Goal: Information Seeking & Learning: Learn about a topic

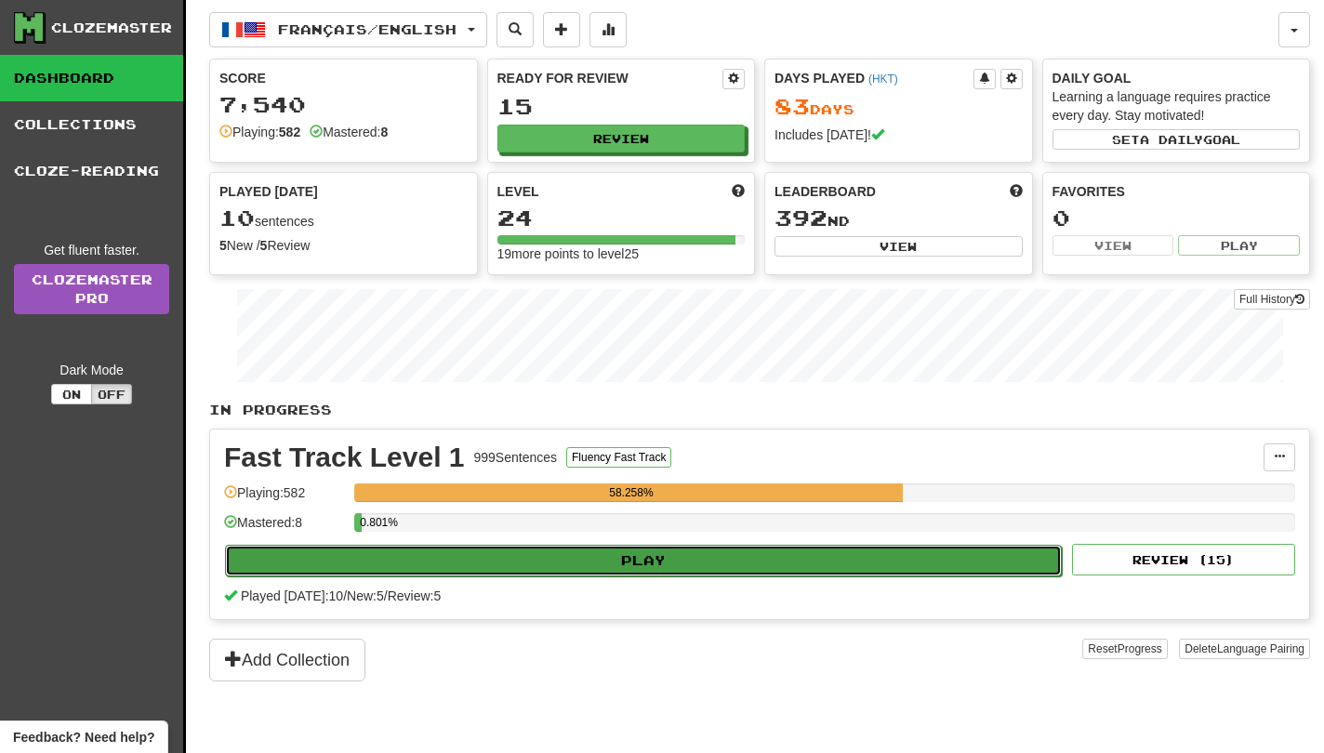
click at [825, 561] on button "Play" at bounding box center [643, 561] width 837 height 32
select select "**"
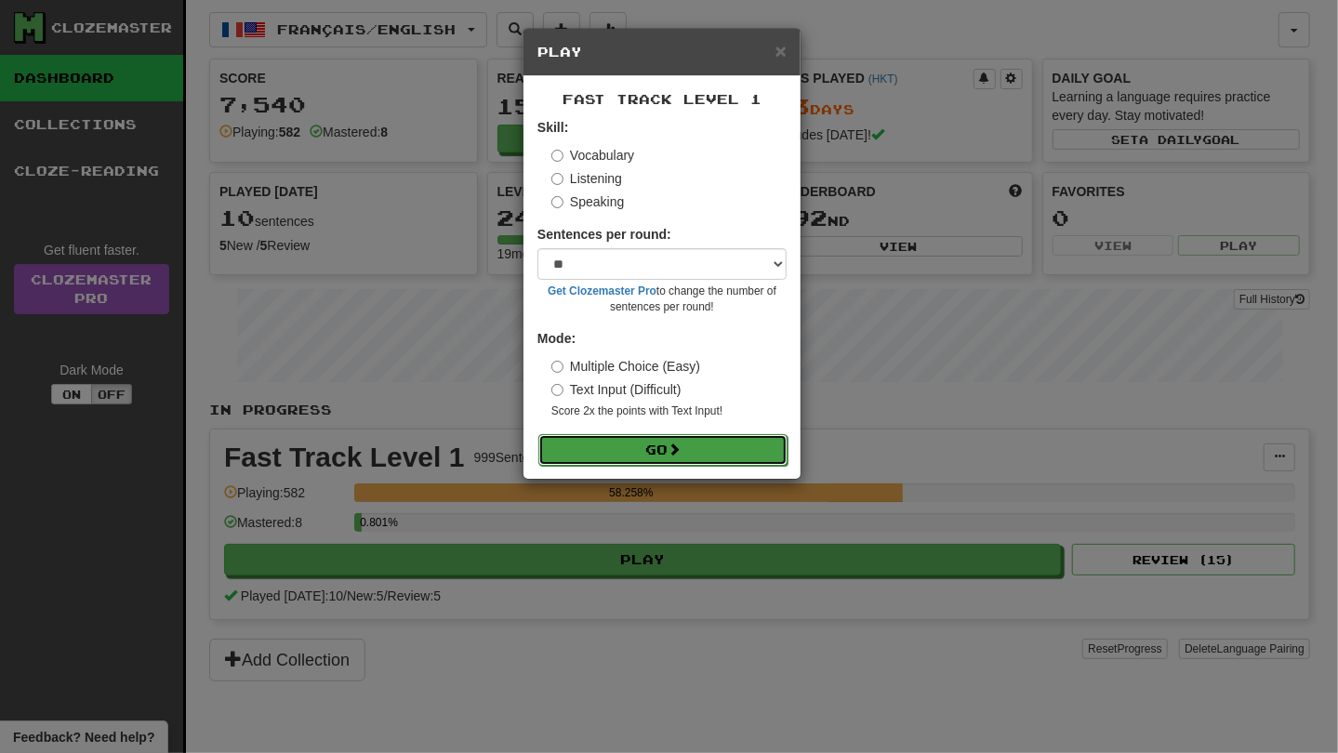
click at [719, 466] on button "Go" at bounding box center [662, 450] width 249 height 32
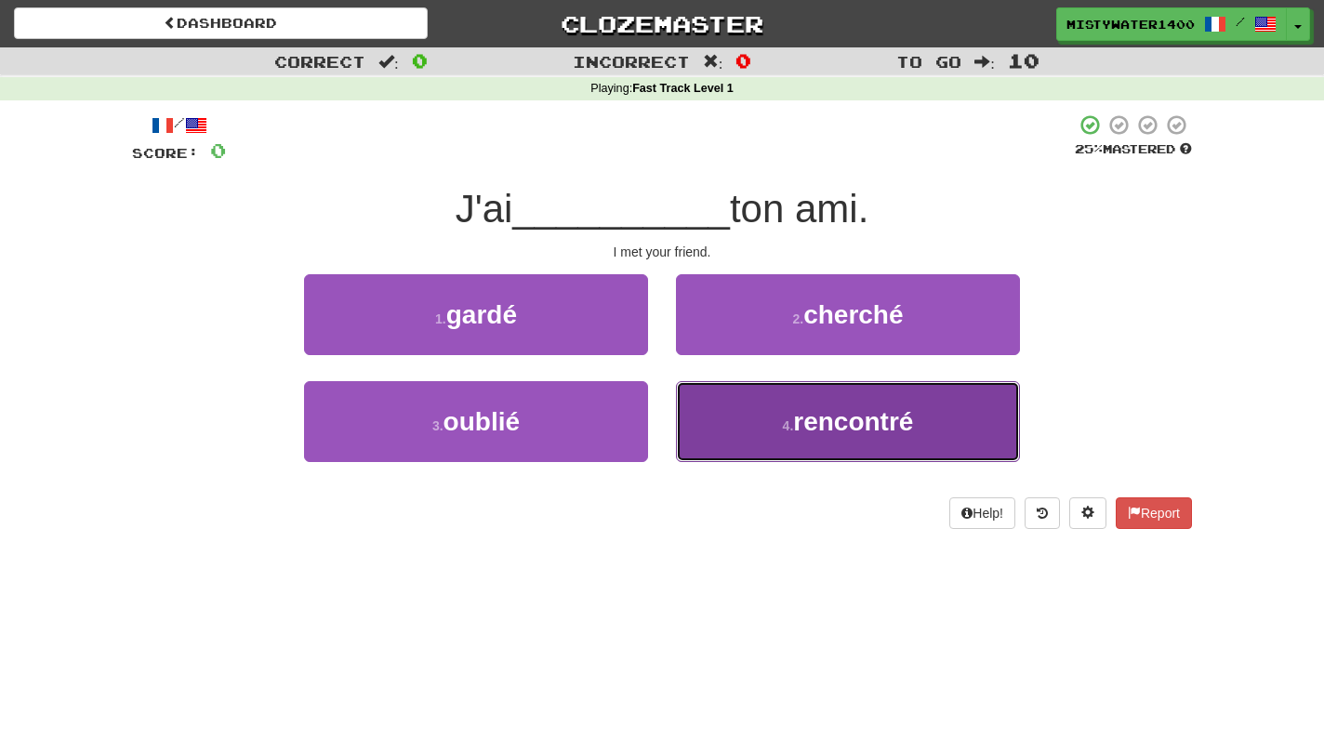
click at [747, 398] on button "4 . rencontré" at bounding box center [848, 421] width 344 height 81
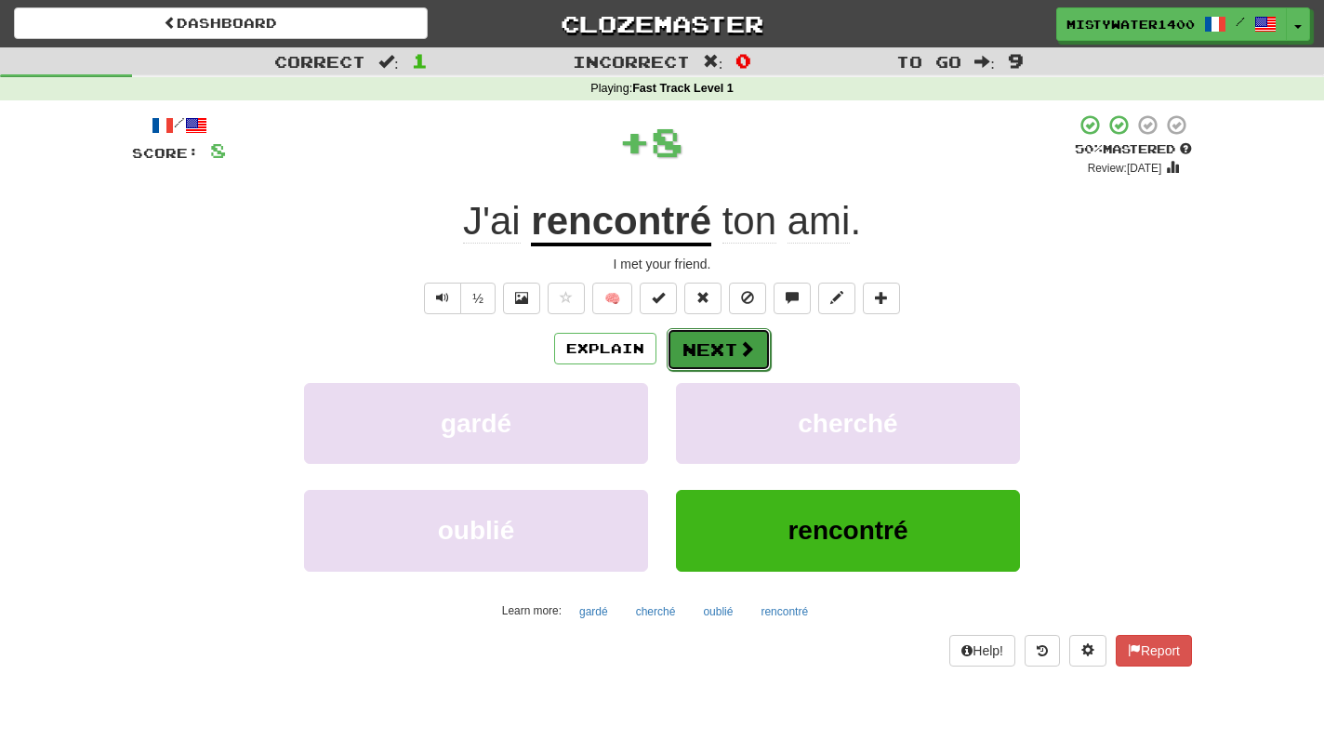
click at [706, 365] on button "Next" at bounding box center [718, 349] width 104 height 43
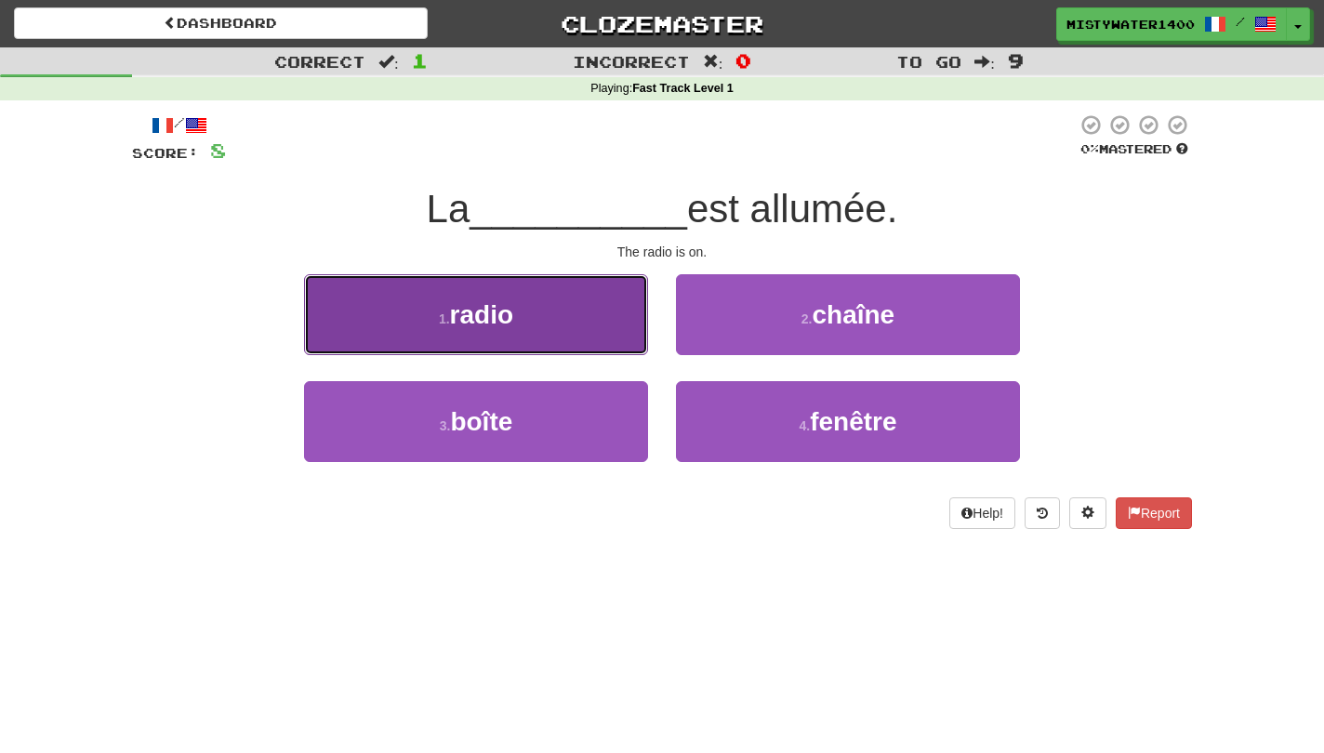
click at [527, 335] on button "1 . radio" at bounding box center [476, 314] width 344 height 81
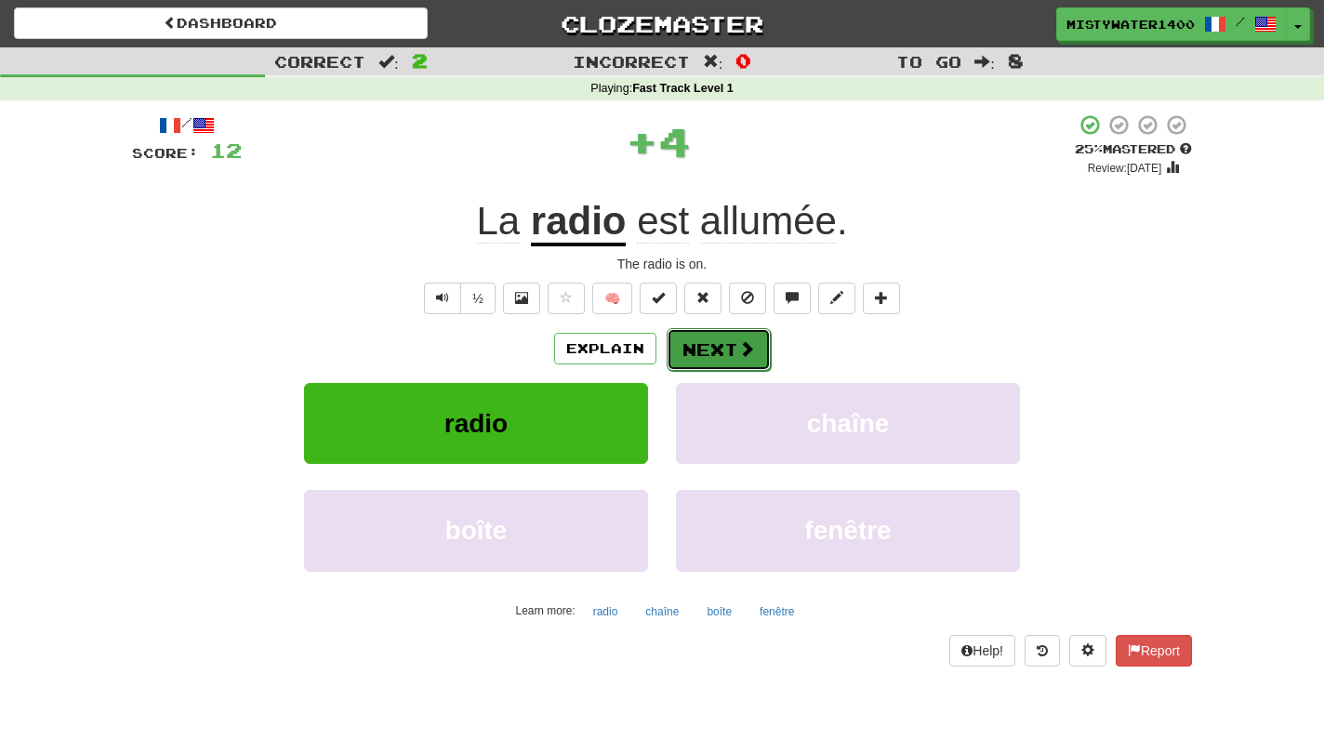
click at [727, 358] on button "Next" at bounding box center [718, 349] width 104 height 43
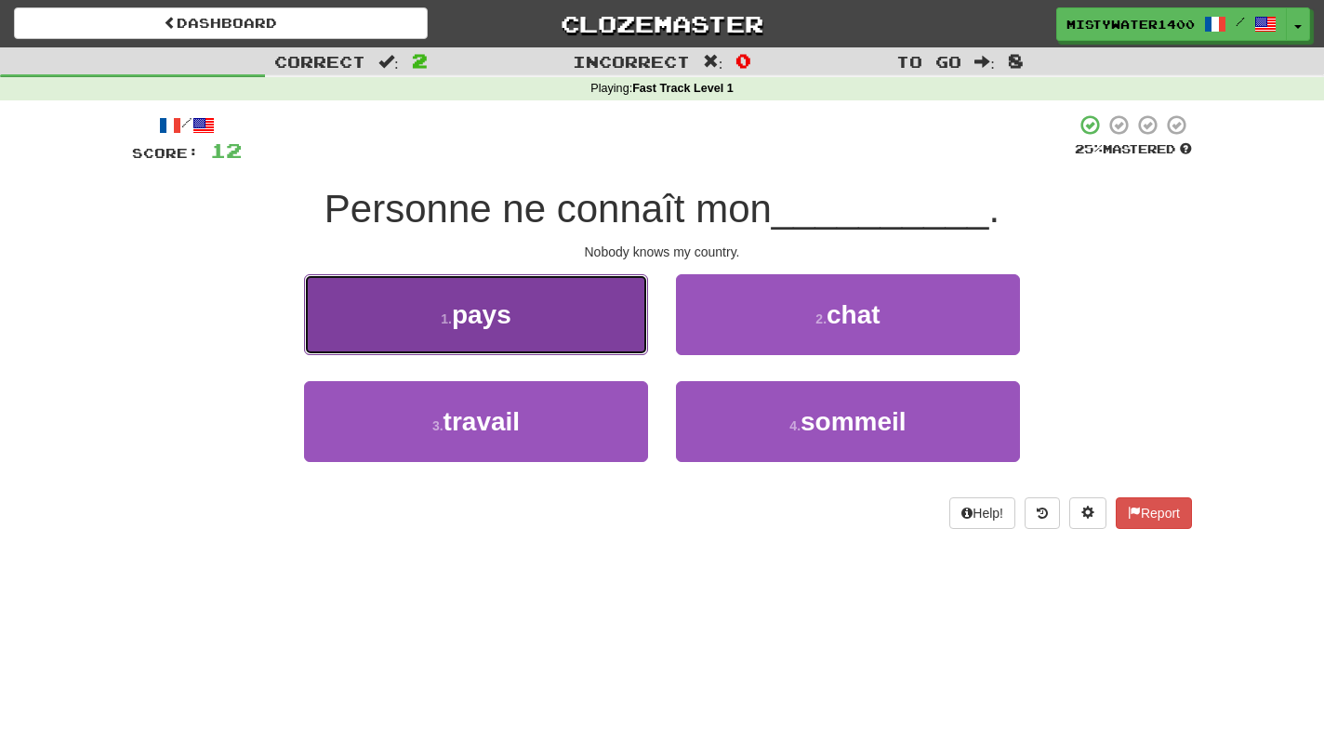
click at [574, 320] on button "1 . pays" at bounding box center [476, 314] width 344 height 81
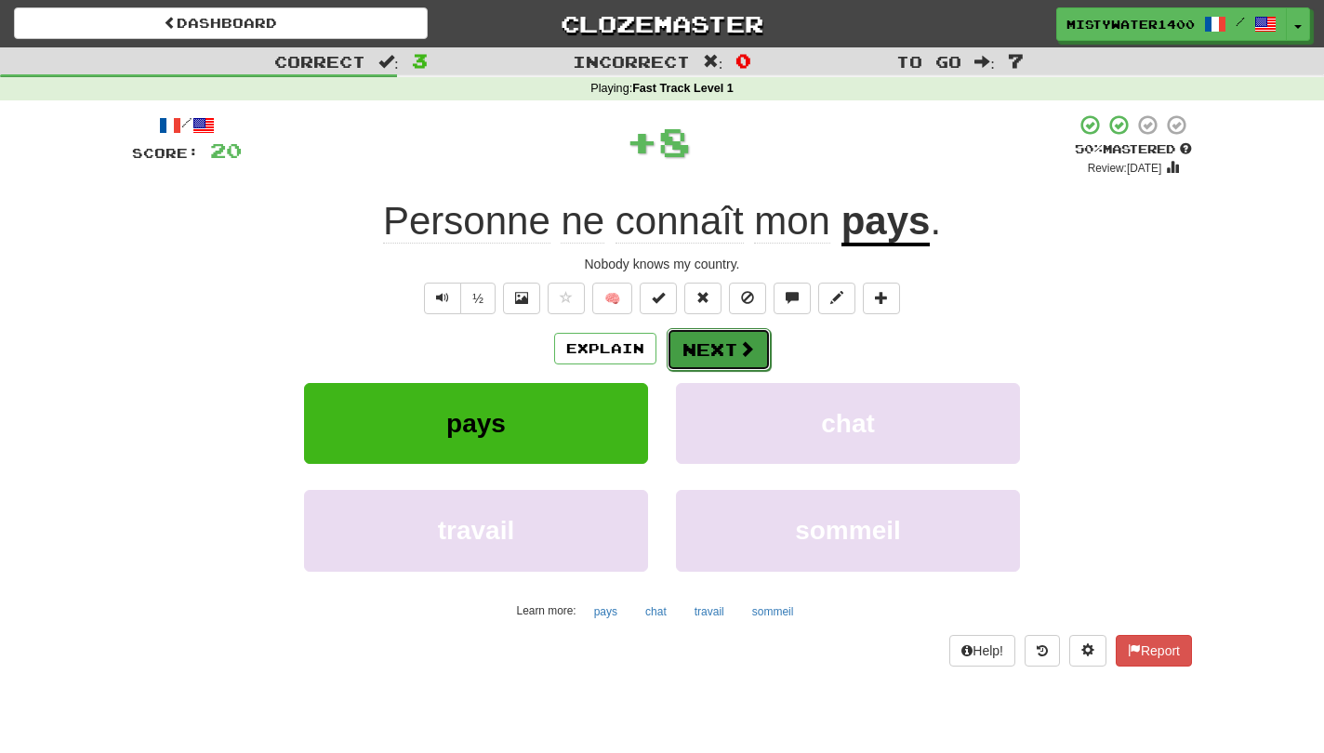
click at [726, 362] on button "Next" at bounding box center [718, 349] width 104 height 43
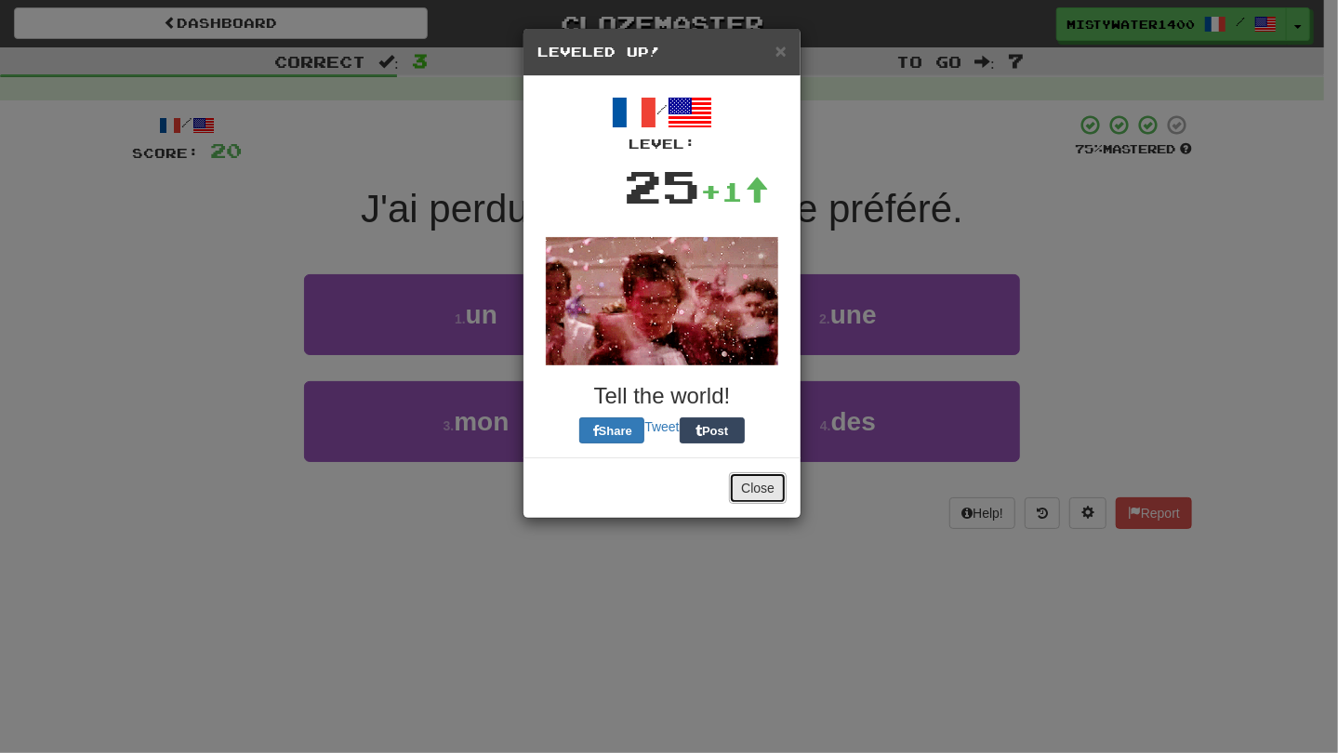
click at [766, 487] on button "Close" at bounding box center [758, 488] width 58 height 32
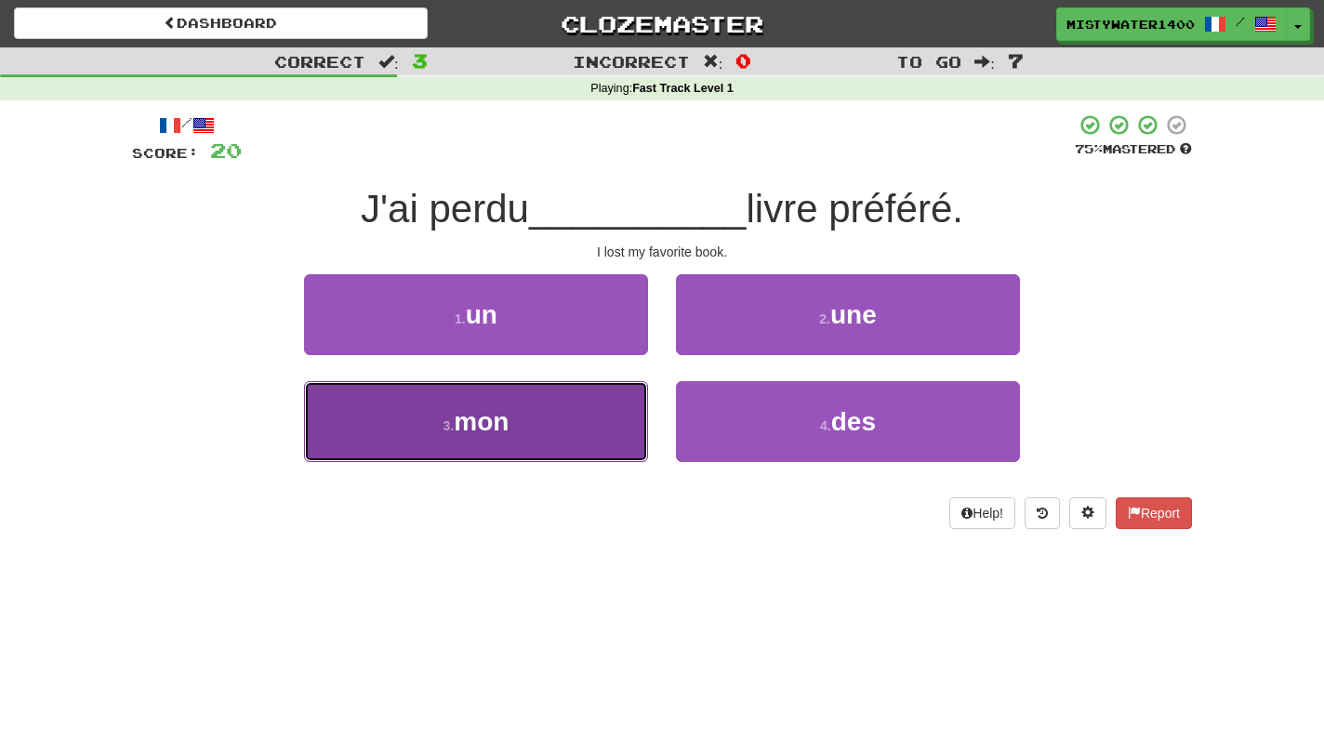
click at [535, 440] on button "3 . mon" at bounding box center [476, 421] width 344 height 81
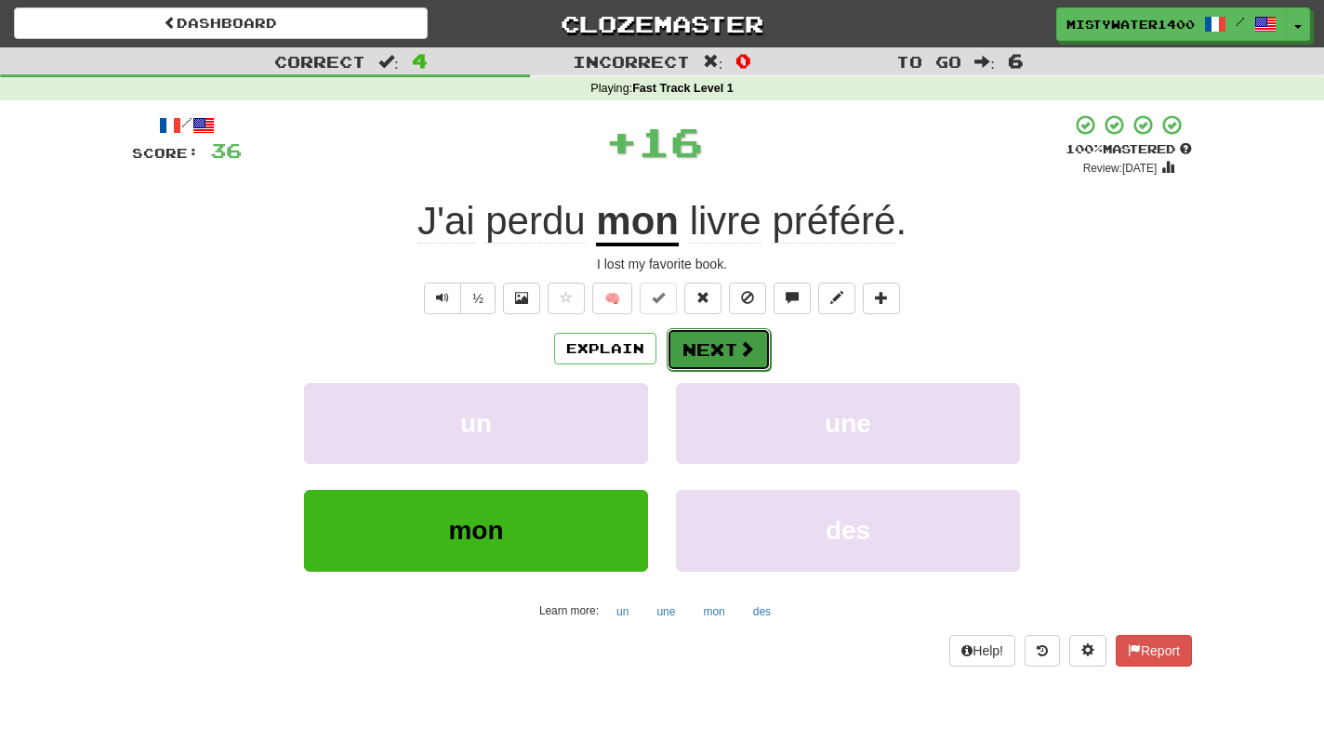
click at [687, 351] on button "Next" at bounding box center [718, 349] width 104 height 43
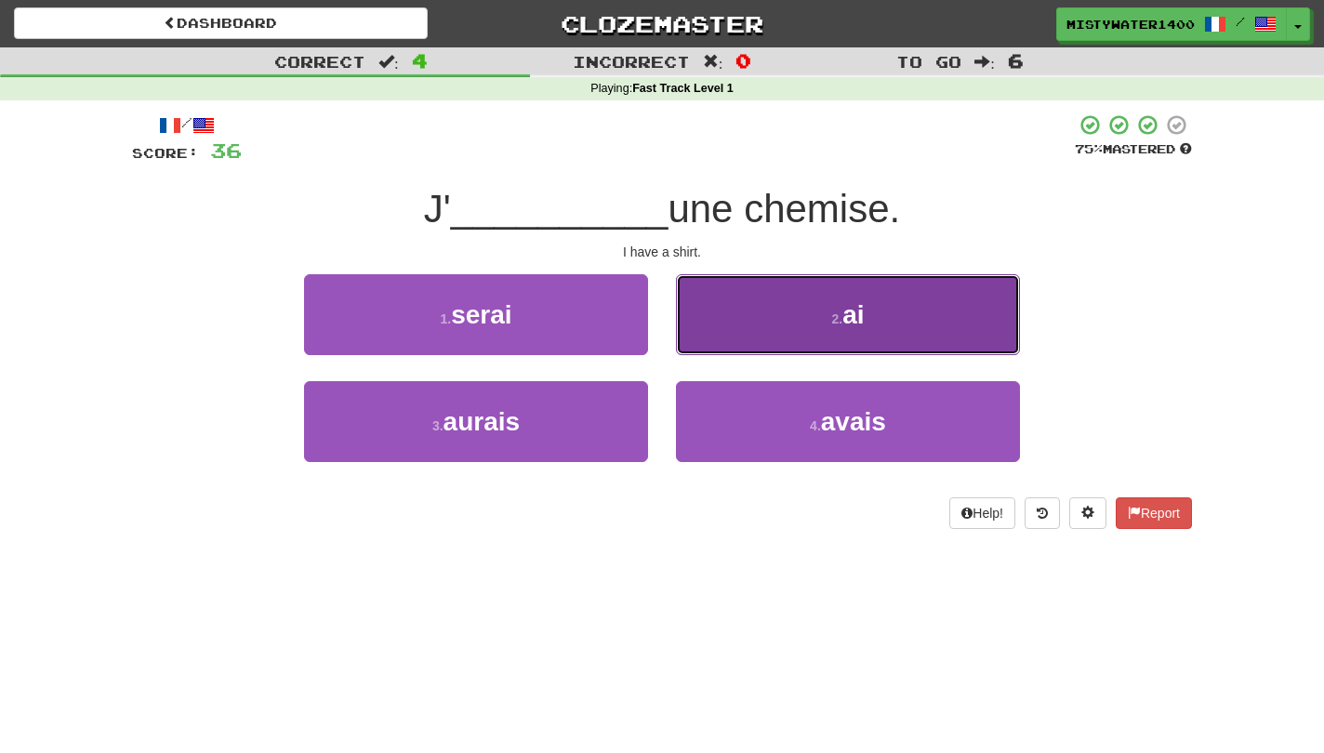
click at [731, 327] on button "2 . ai" at bounding box center [848, 314] width 344 height 81
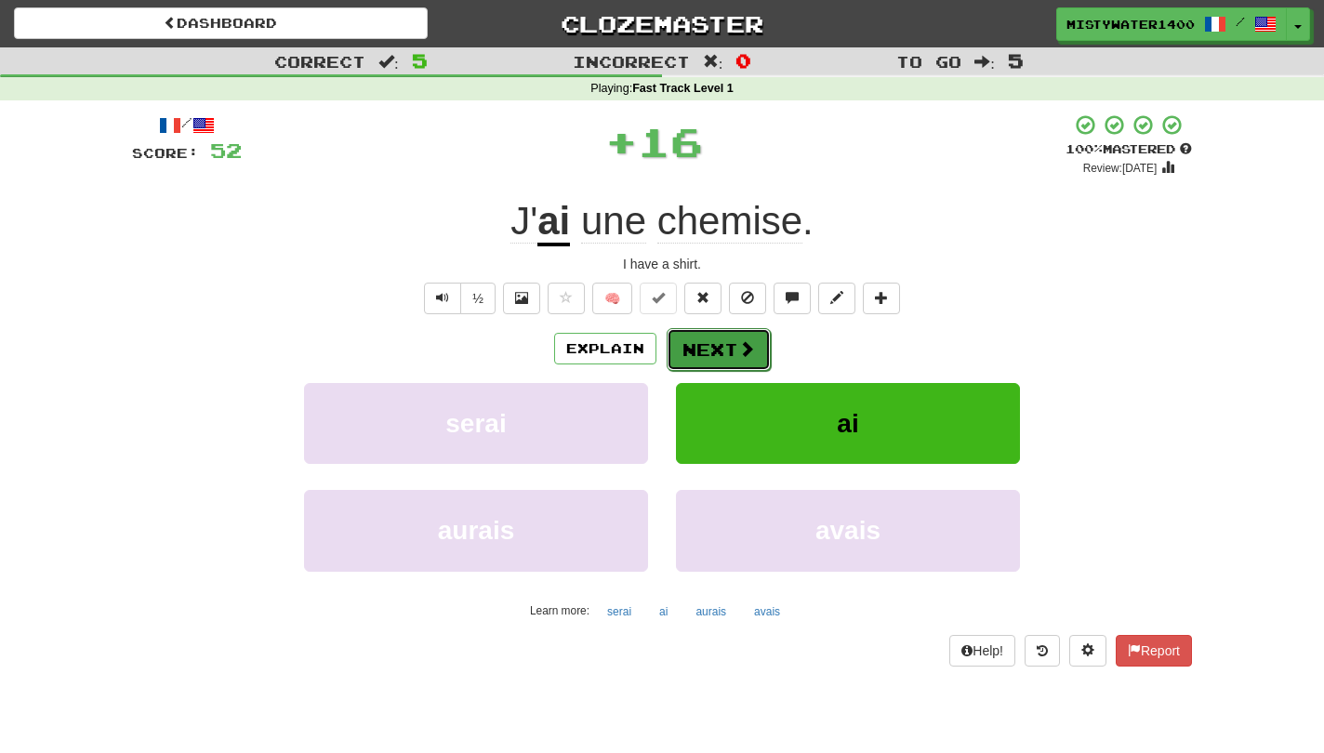
click at [691, 363] on button "Next" at bounding box center [718, 349] width 104 height 43
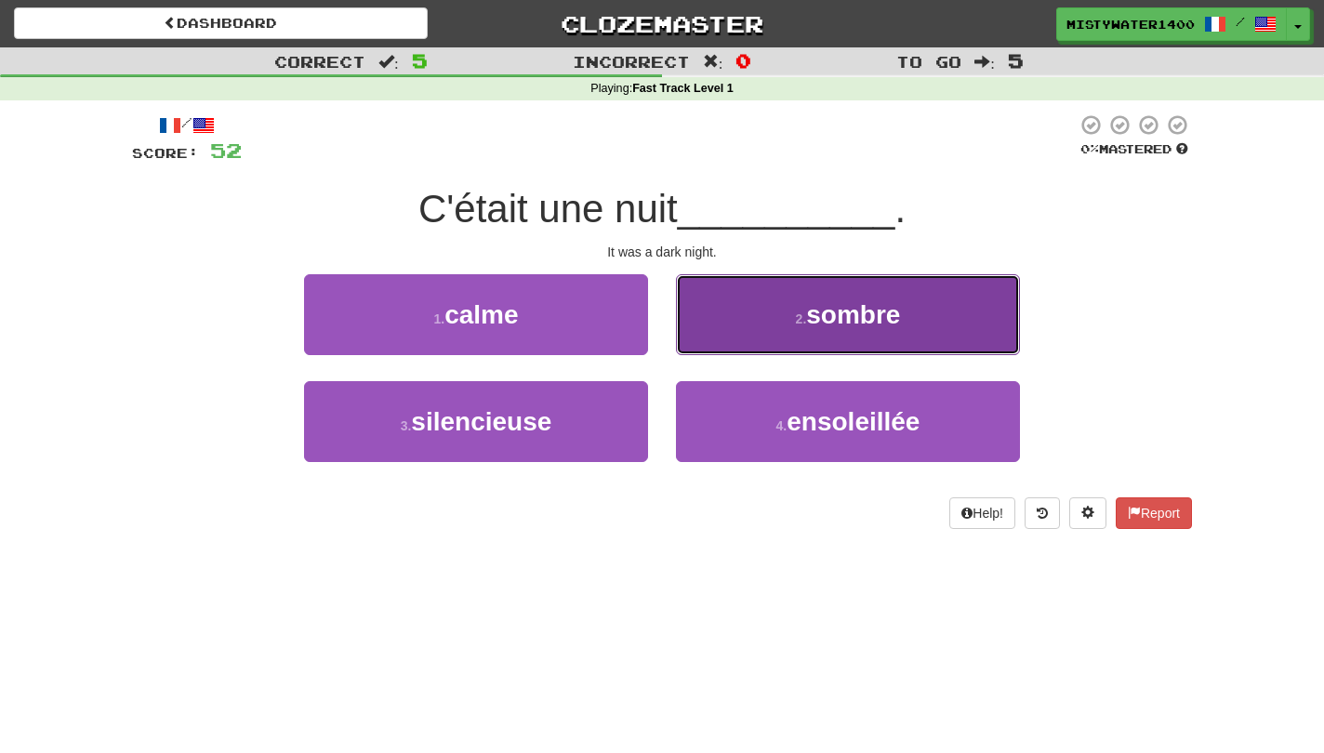
click at [722, 310] on button "2 . sombre" at bounding box center [848, 314] width 344 height 81
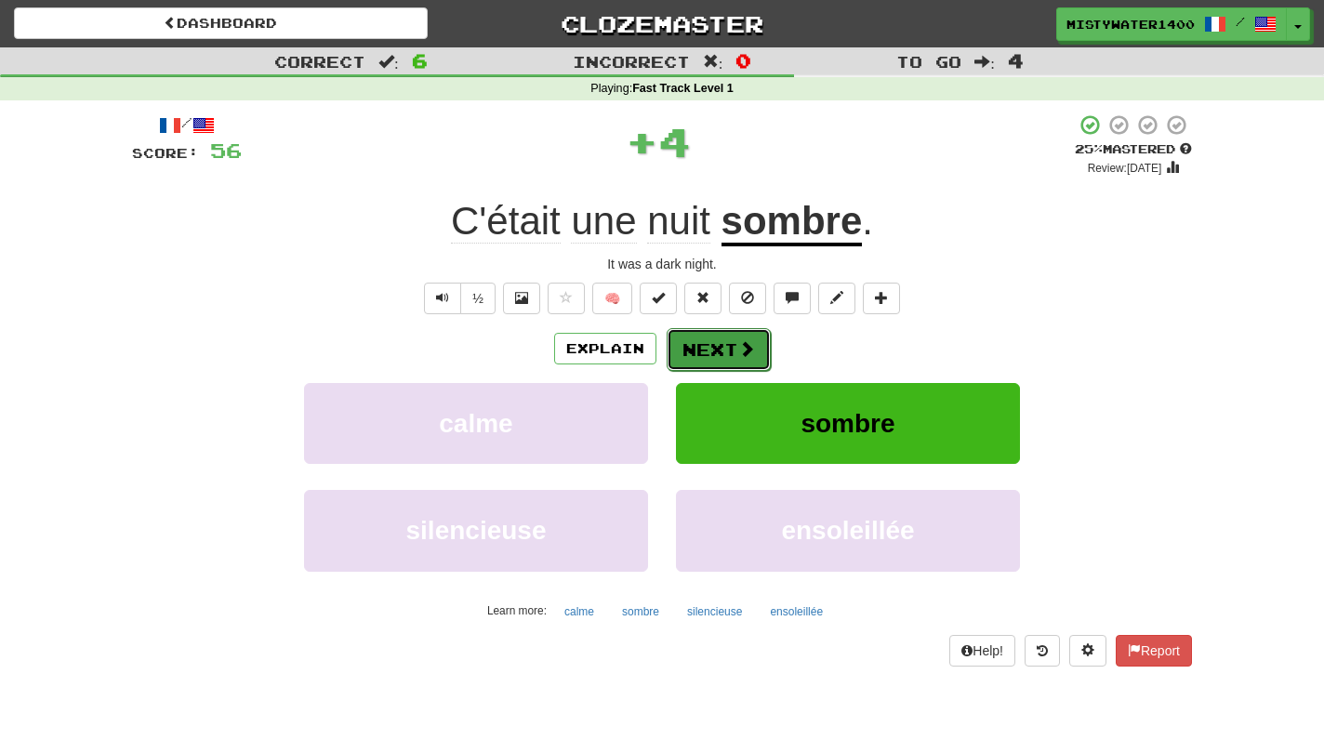
click at [700, 348] on button "Next" at bounding box center [718, 349] width 104 height 43
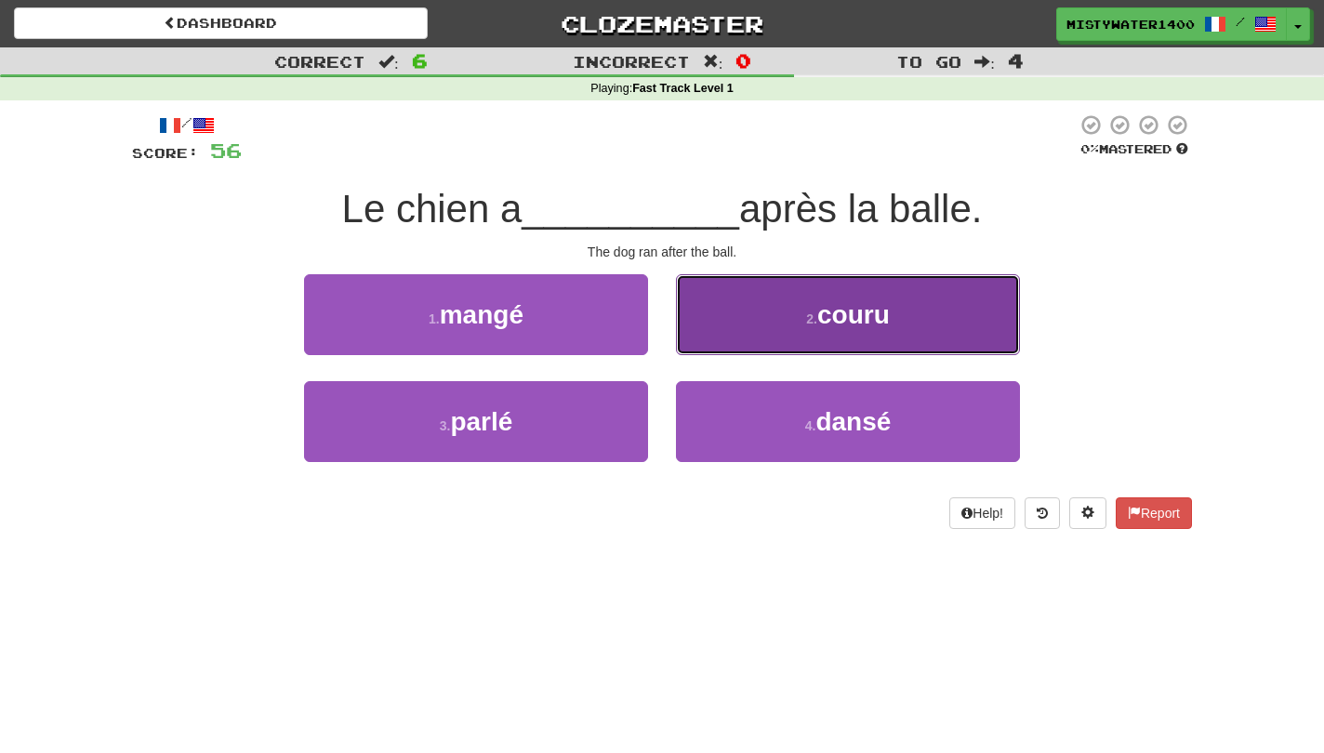
click at [700, 312] on button "2 . couru" at bounding box center [848, 314] width 344 height 81
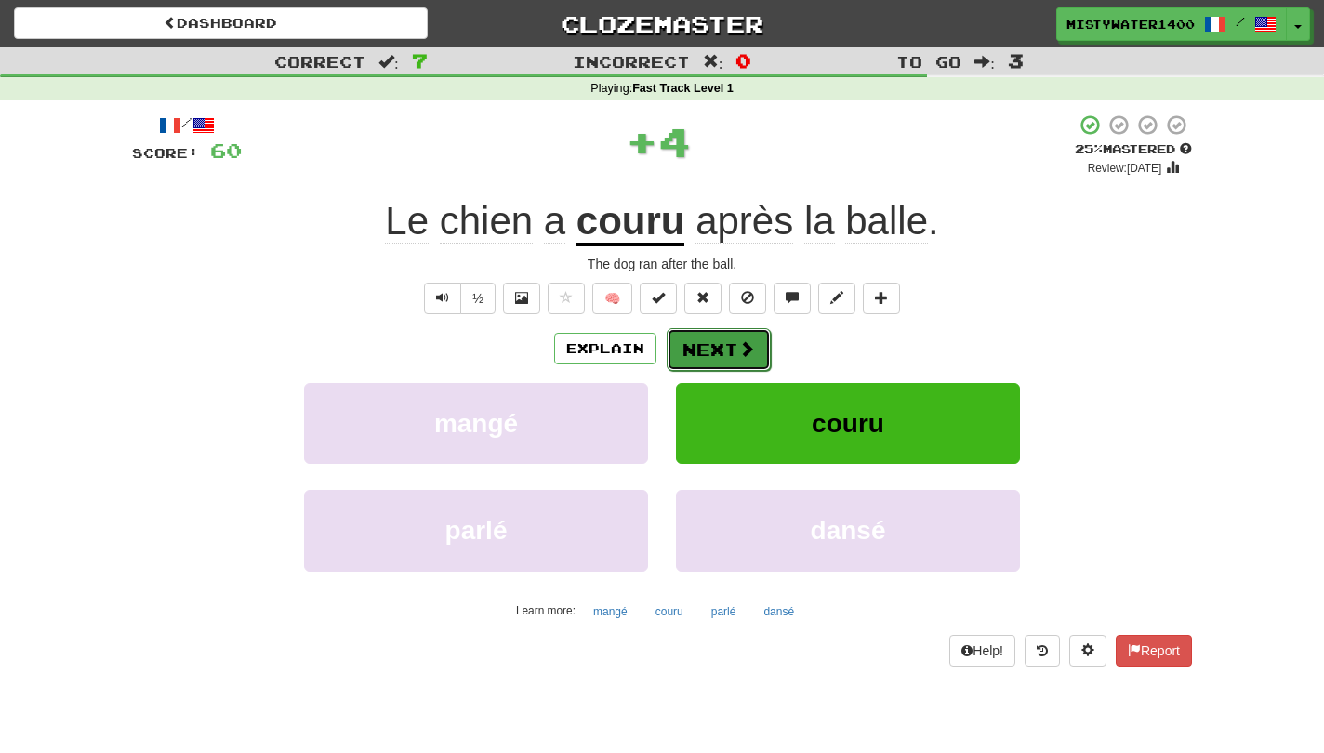
click at [704, 339] on button "Next" at bounding box center [718, 349] width 104 height 43
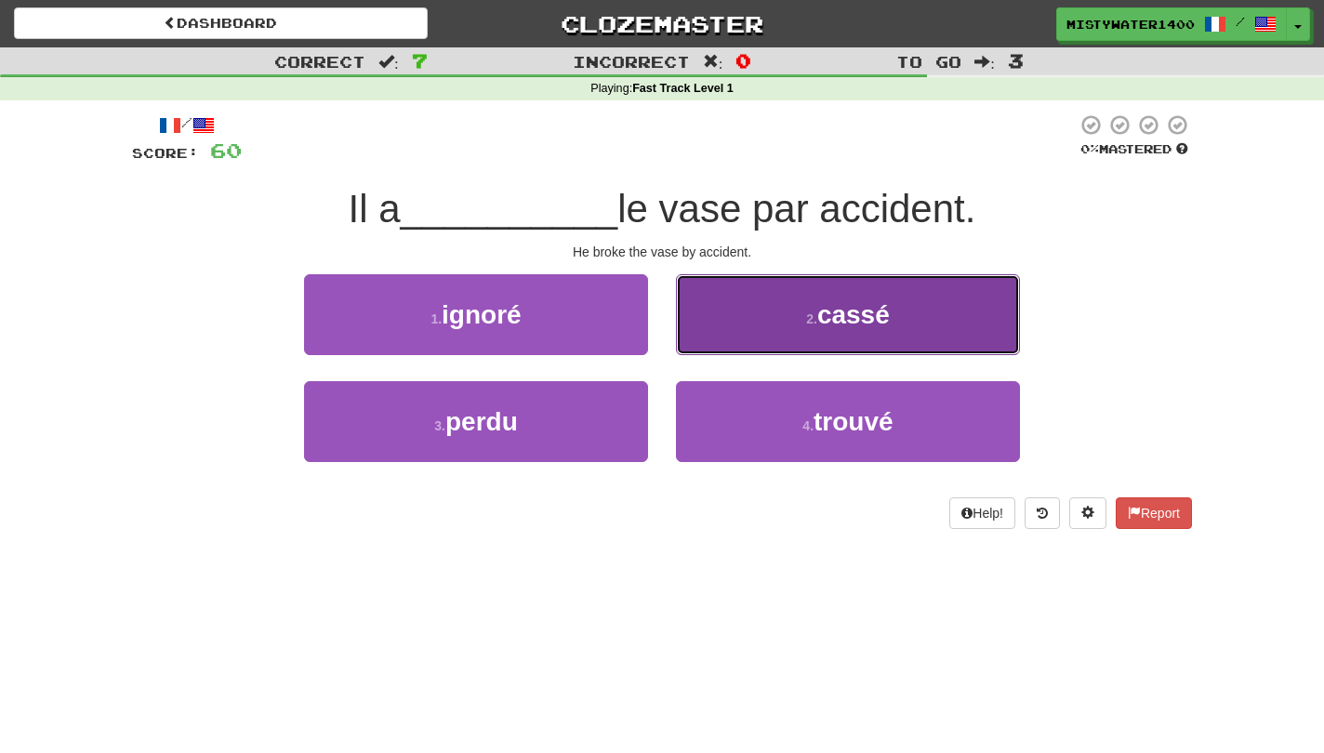
click at [741, 334] on button "2 . [GEOGRAPHIC_DATA]" at bounding box center [848, 314] width 344 height 81
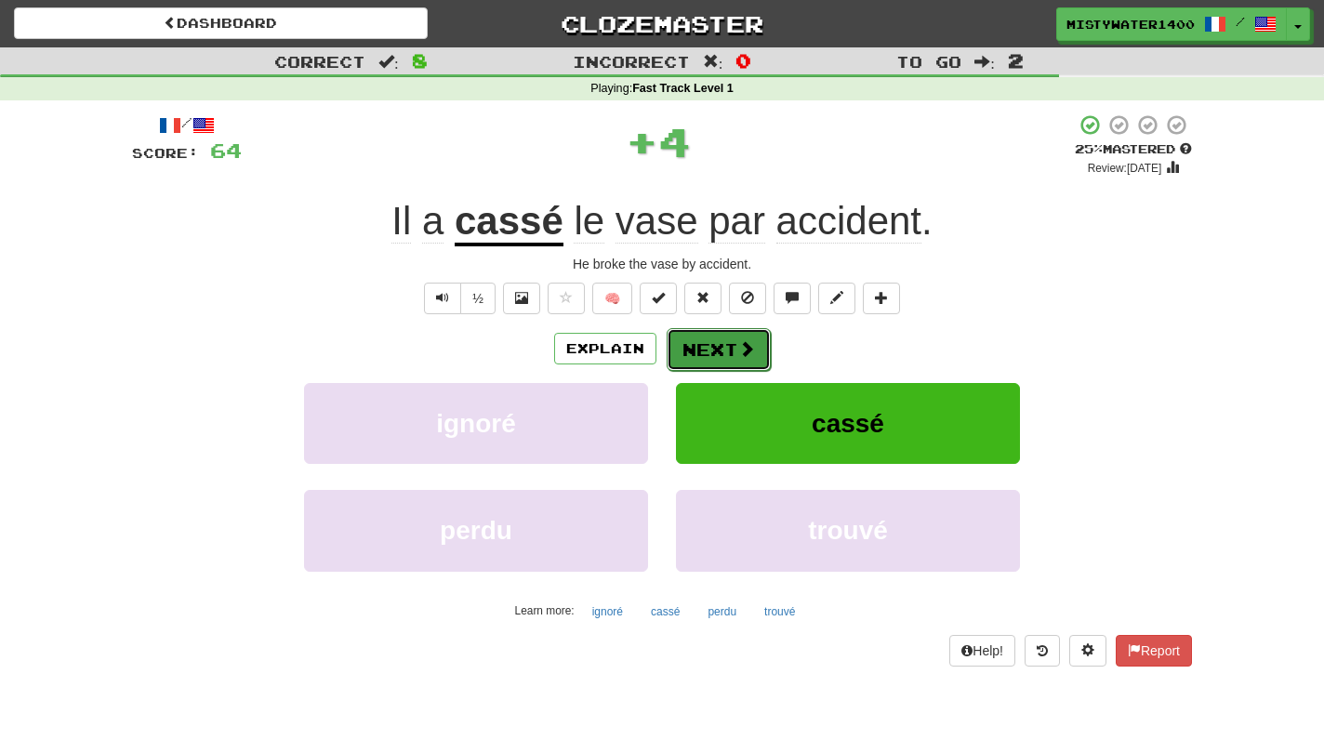
click at [718, 342] on button "Next" at bounding box center [718, 349] width 104 height 43
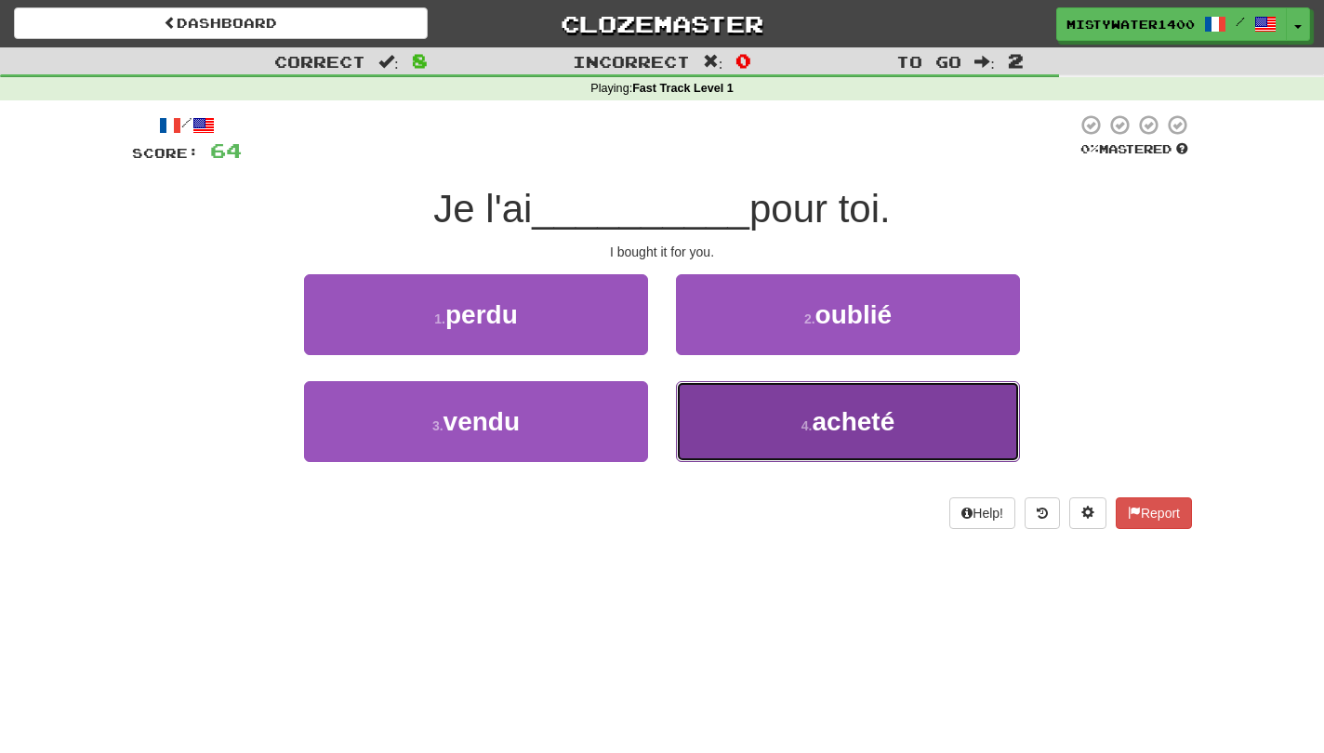
click at [772, 431] on button "4 . acheté" at bounding box center [848, 421] width 344 height 81
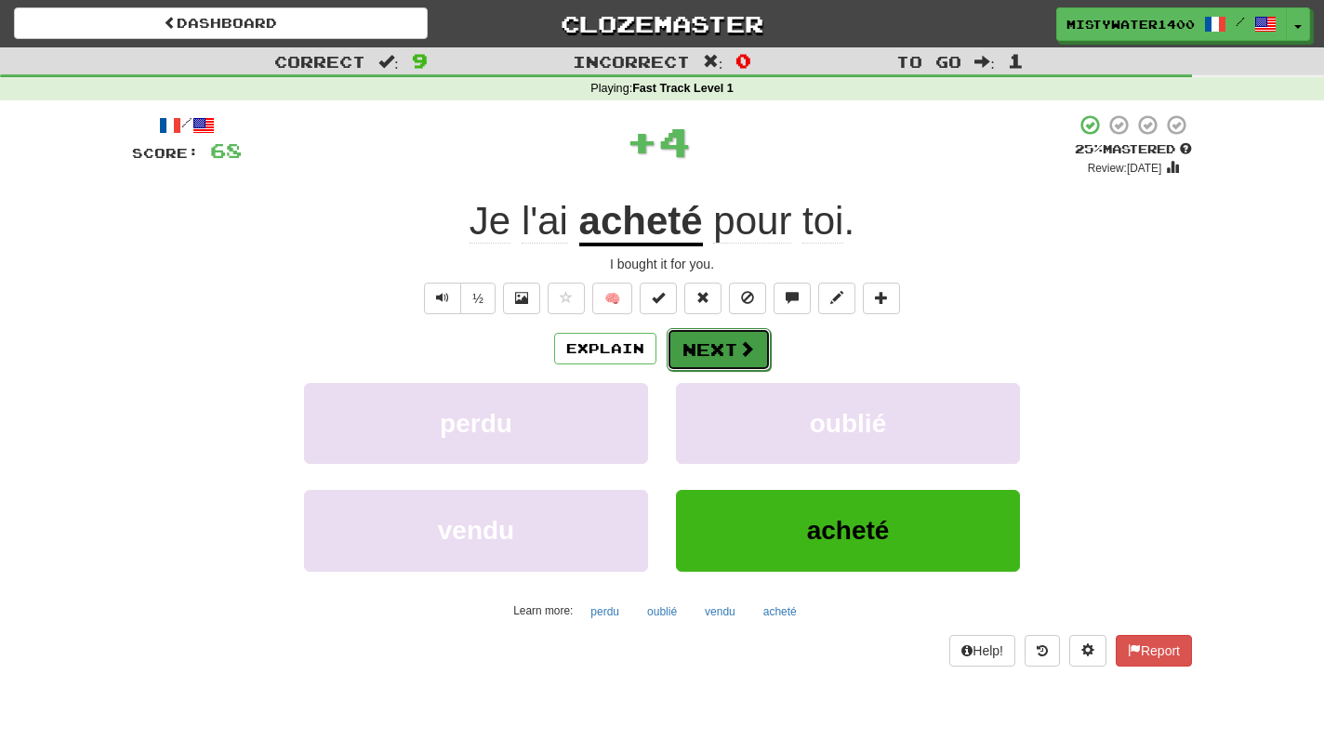
click at [741, 355] on span at bounding box center [746, 348] width 17 height 17
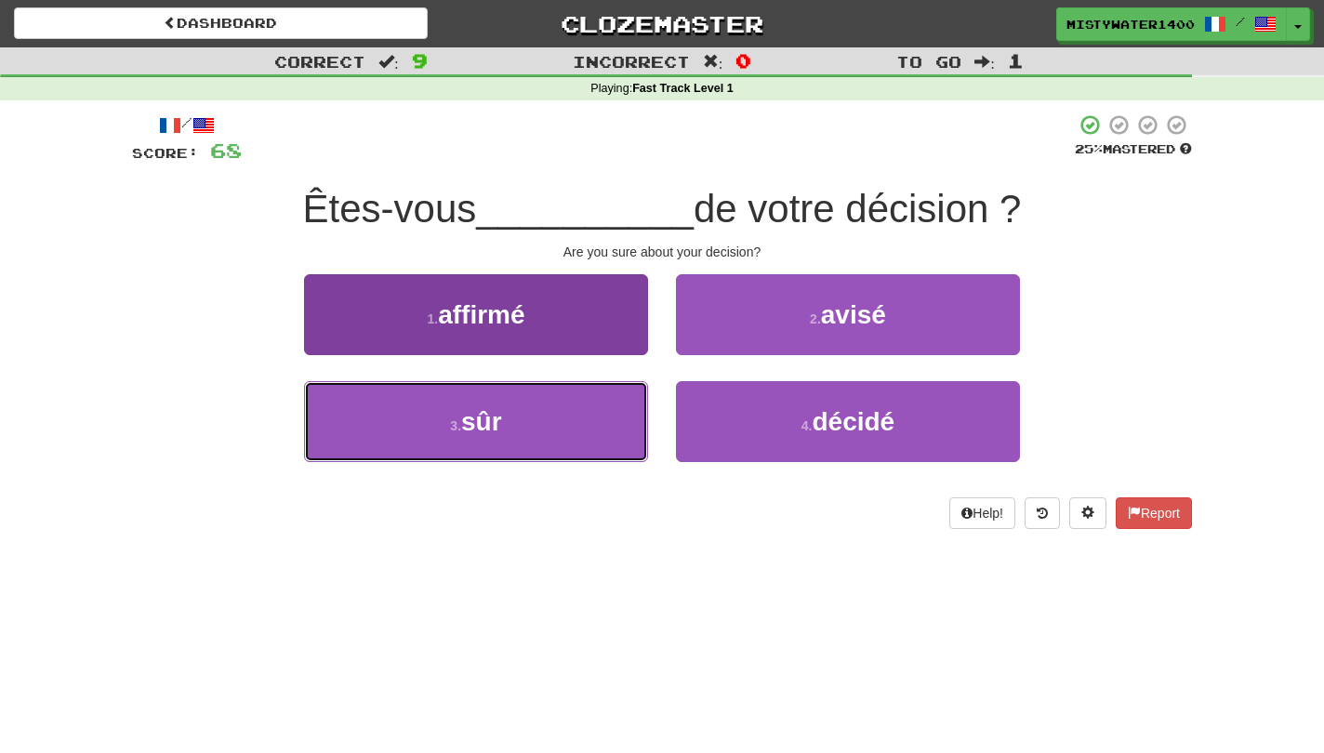
click at [578, 392] on button "3 . sûr" at bounding box center [476, 421] width 344 height 81
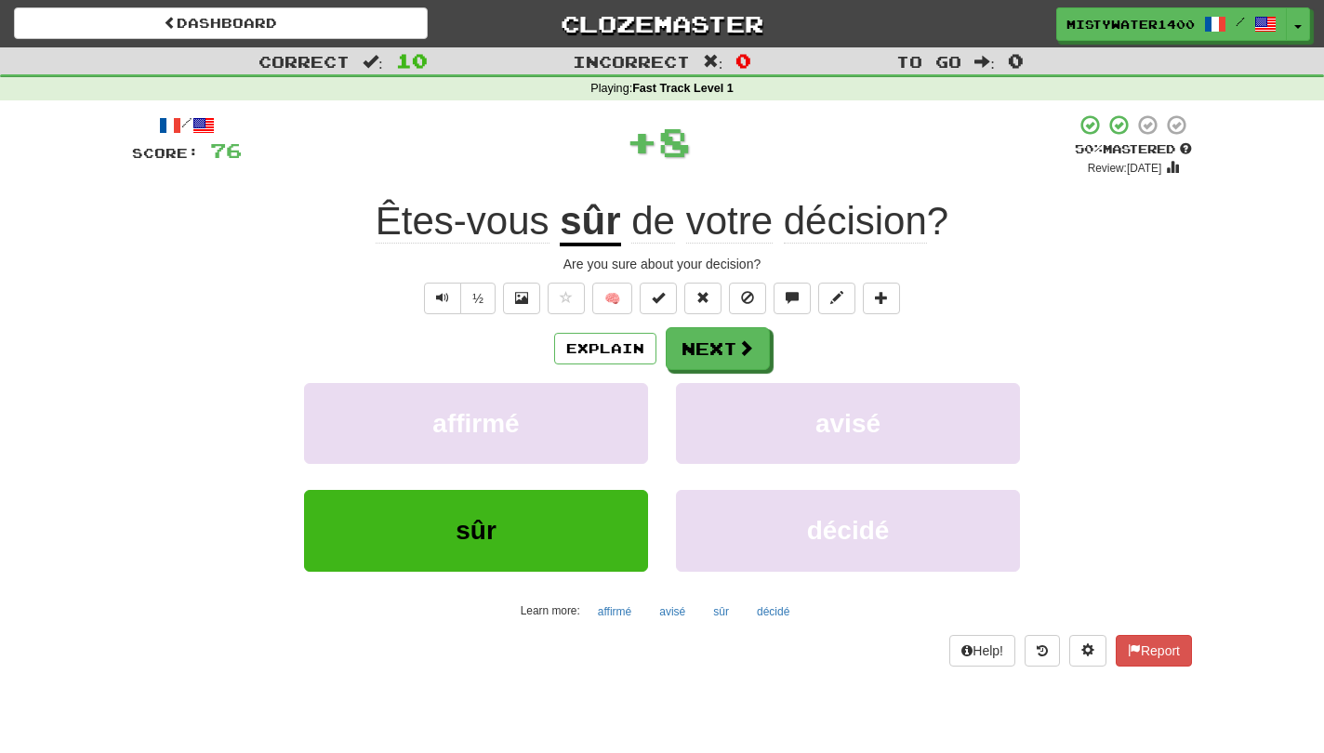
click at [782, 340] on div "Explain Next" at bounding box center [662, 348] width 1060 height 43
click at [765, 344] on button "Next" at bounding box center [718, 349] width 104 height 43
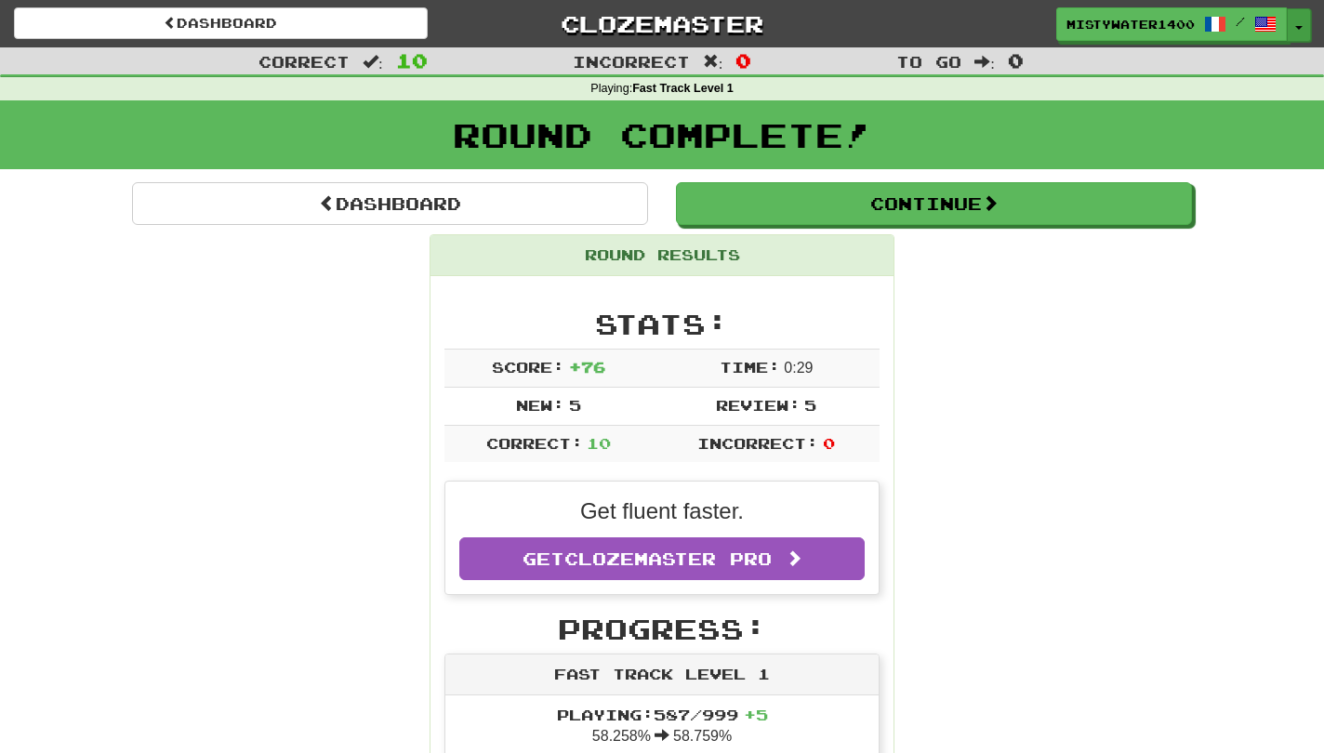
click at [1304, 19] on button "Toggle Dropdown" at bounding box center [1298, 24] width 24 height 33
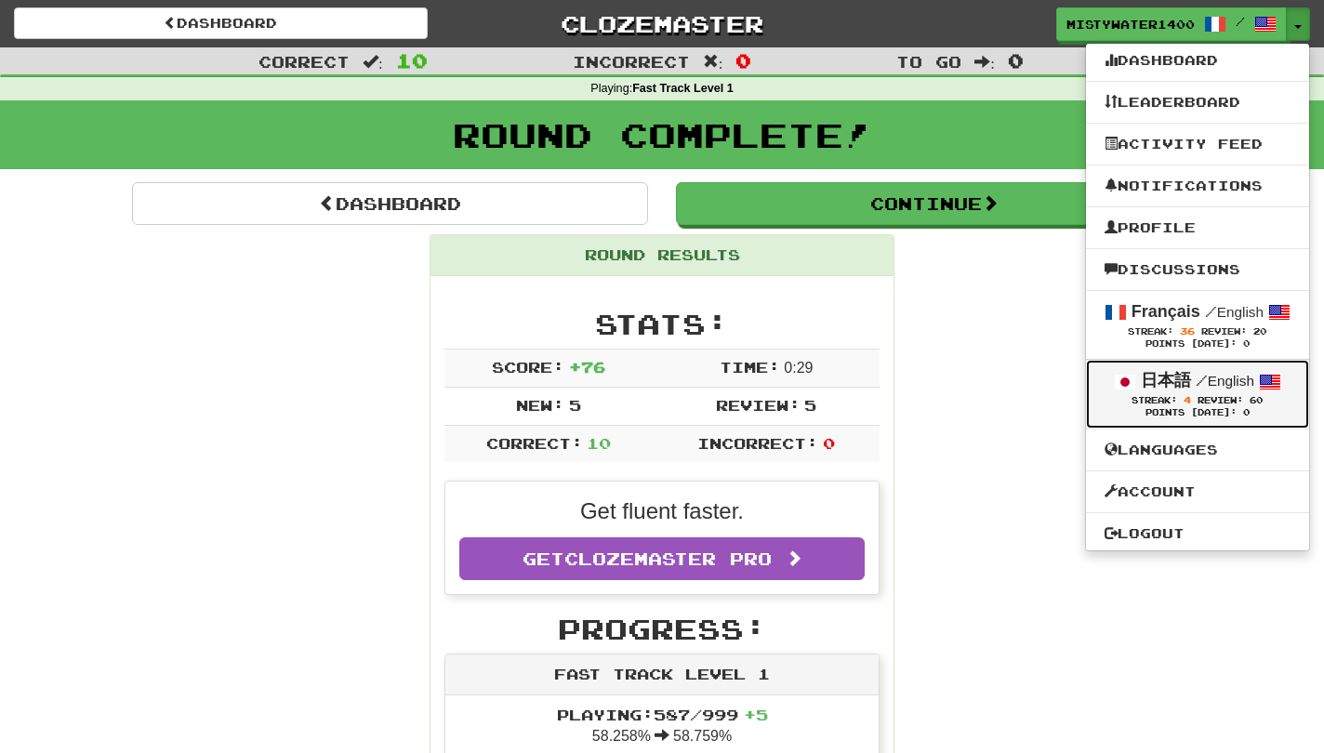
click at [1205, 406] on div "Streak: 4 Review: 60" at bounding box center [1197, 400] width 186 height 14
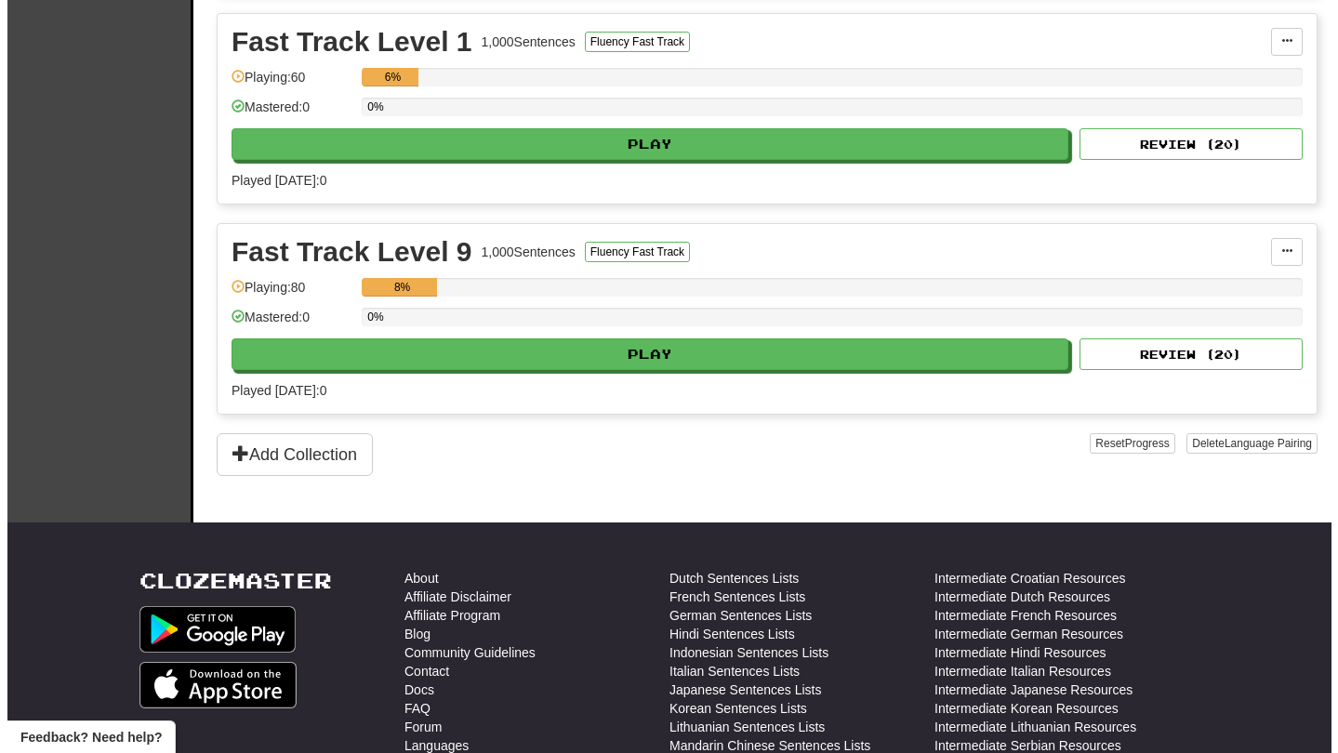
scroll to position [663, 0]
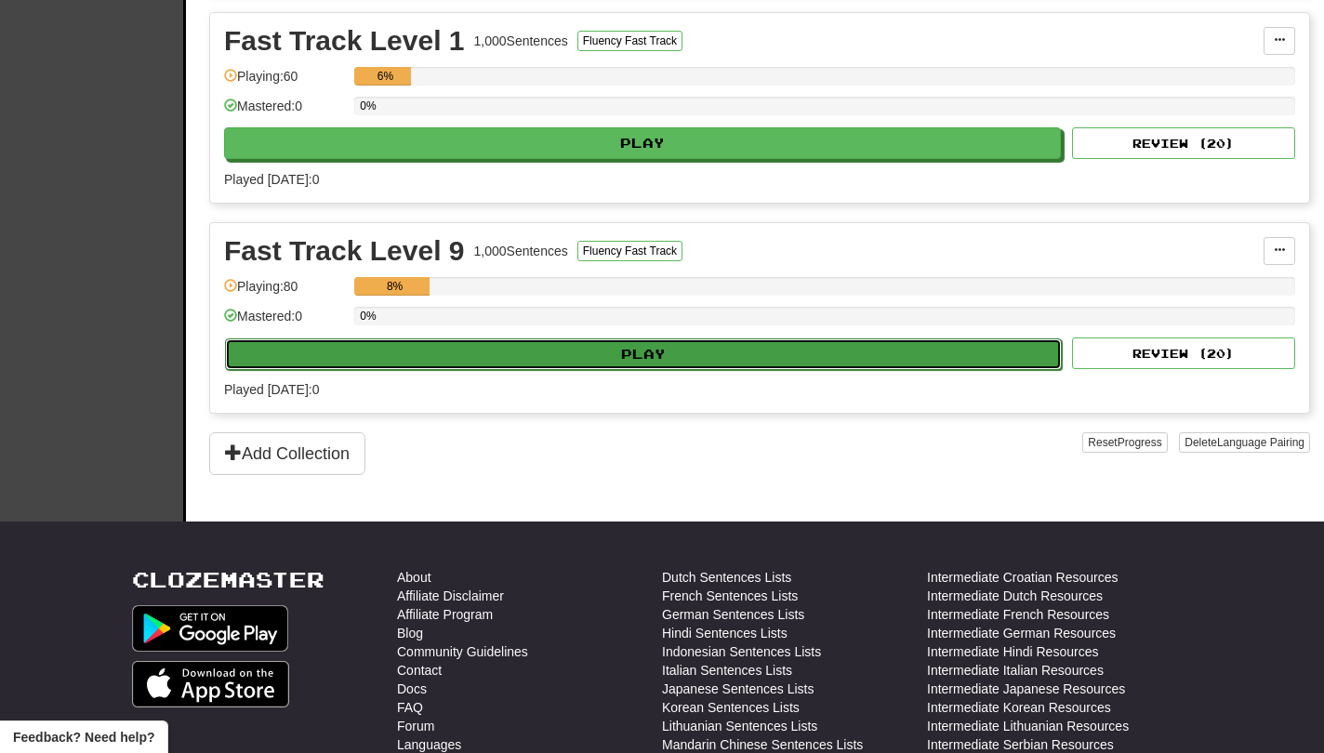
click at [881, 370] on button "Play" at bounding box center [643, 354] width 837 height 32
select select "**"
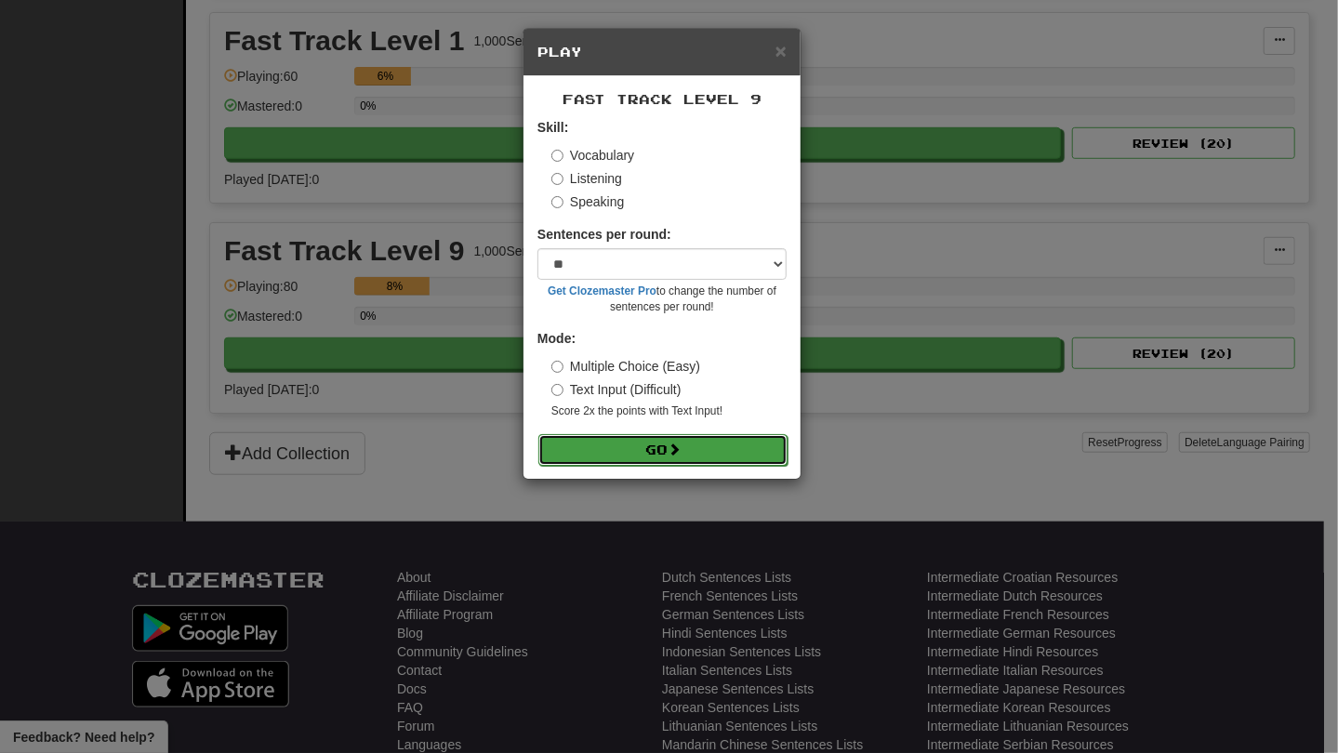
click at [740, 447] on button "Go" at bounding box center [662, 450] width 249 height 32
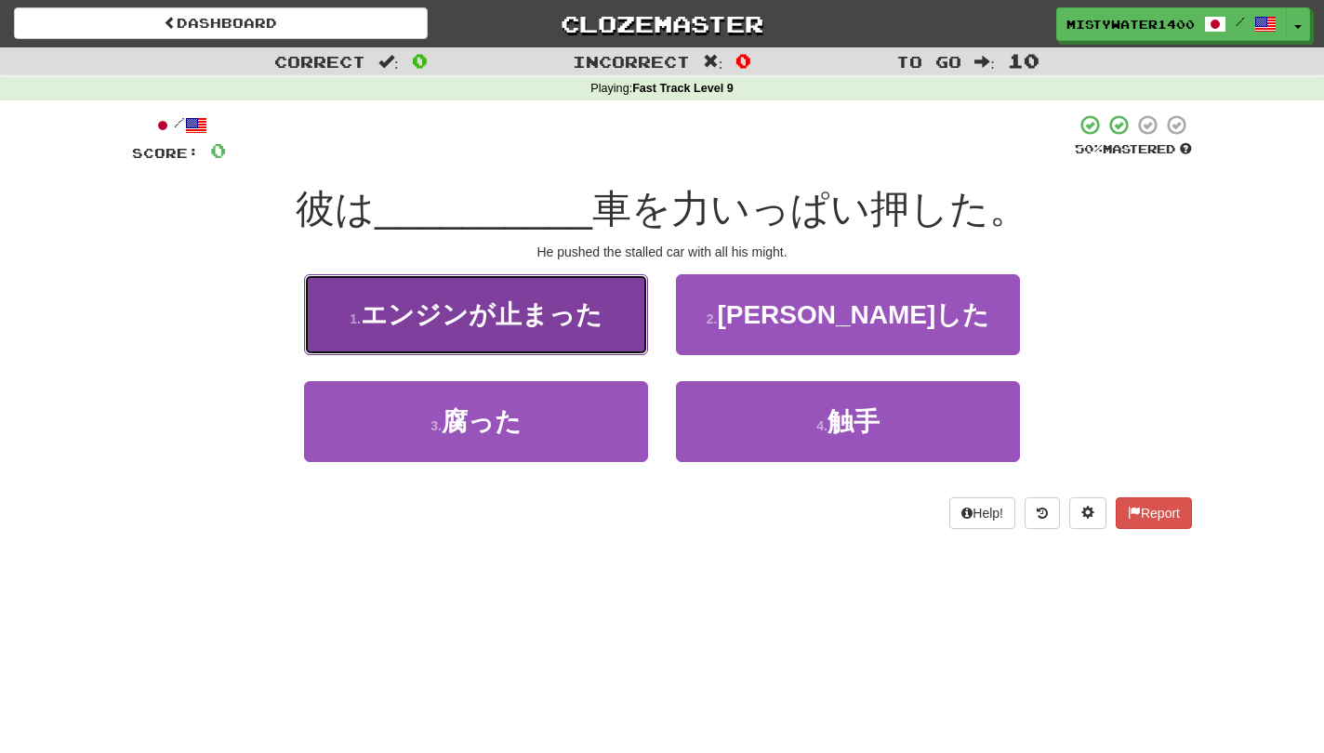
click at [591, 315] on span "エンジンが止まった" at bounding box center [482, 314] width 242 height 29
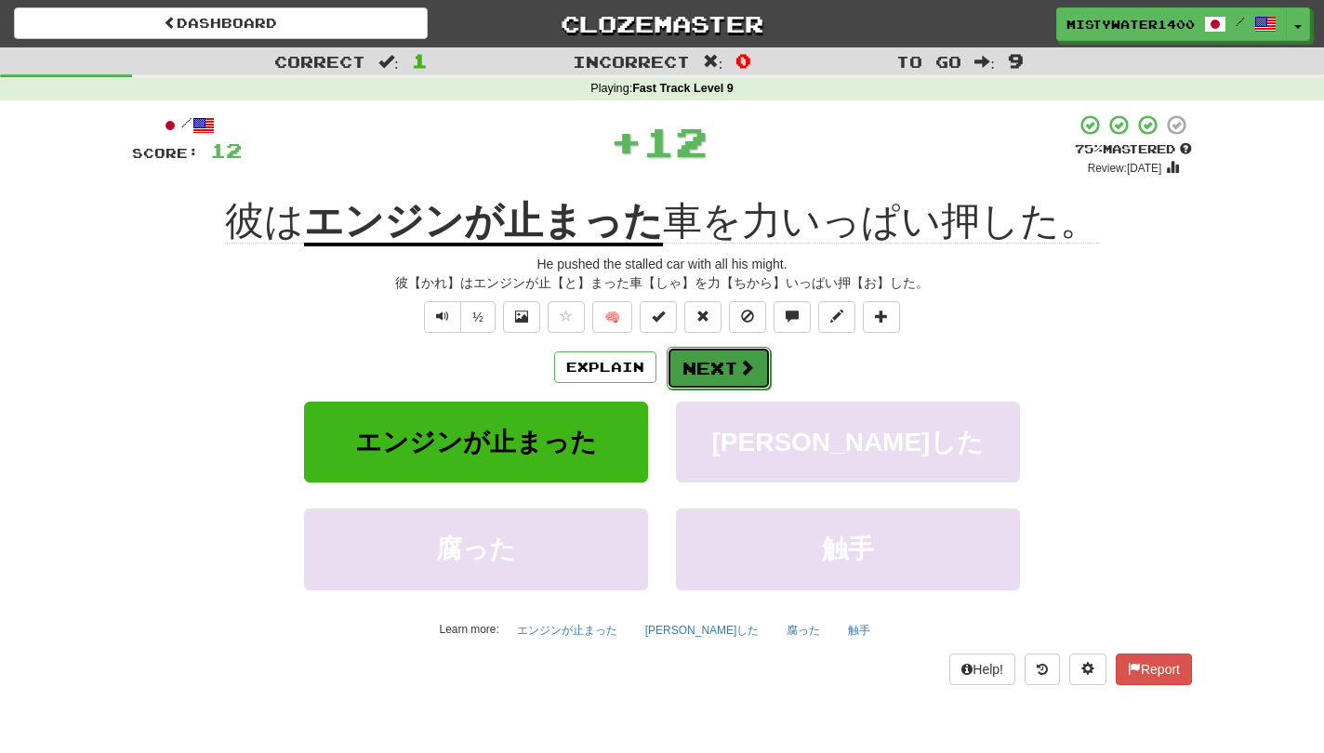
click at [745, 363] on span at bounding box center [746, 367] width 17 height 17
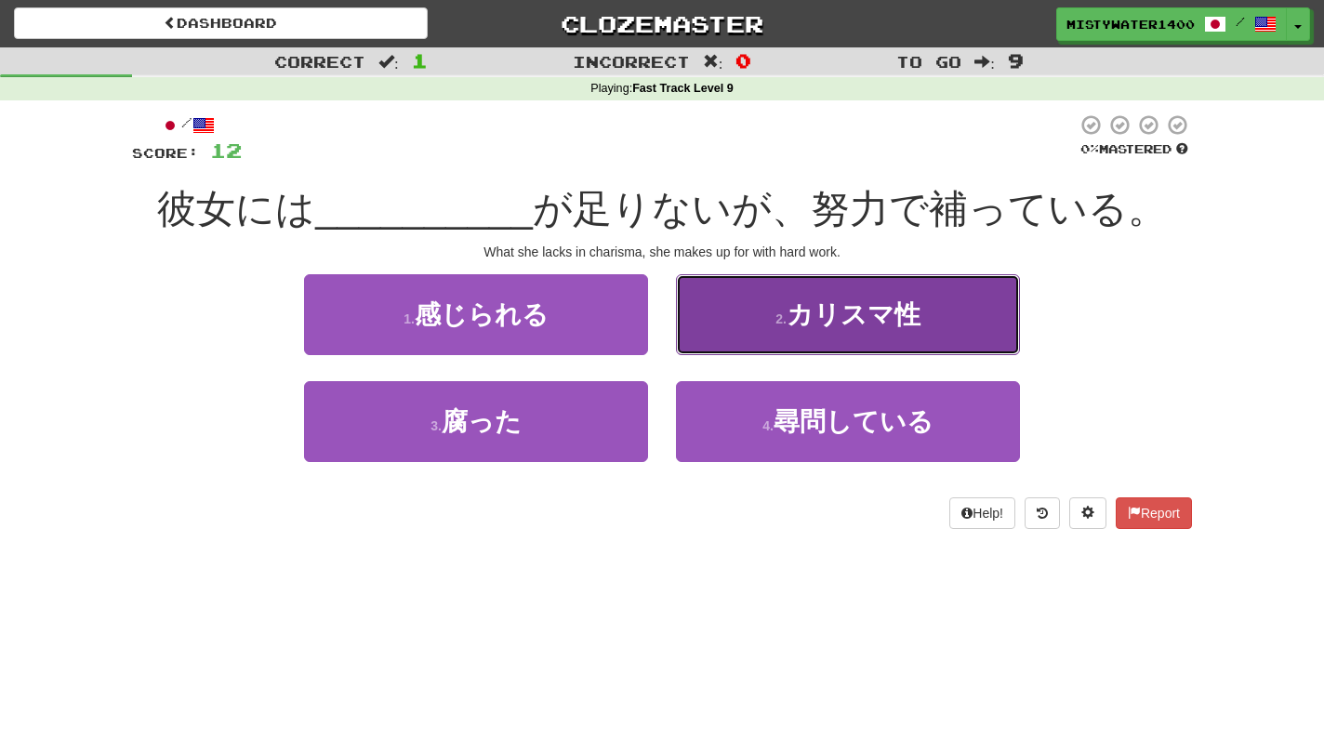
click at [713, 322] on button "2 . カリスマ性" at bounding box center [848, 314] width 344 height 81
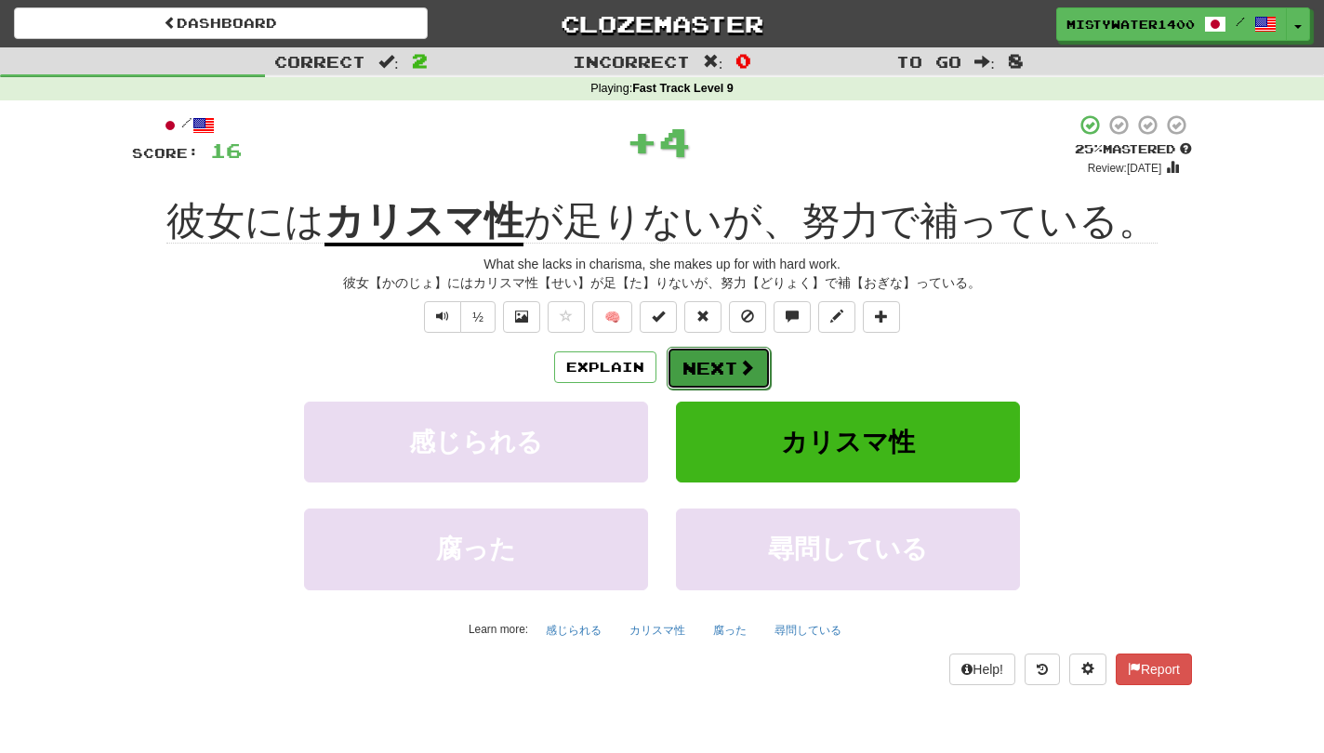
click at [748, 383] on button "Next" at bounding box center [718, 368] width 104 height 43
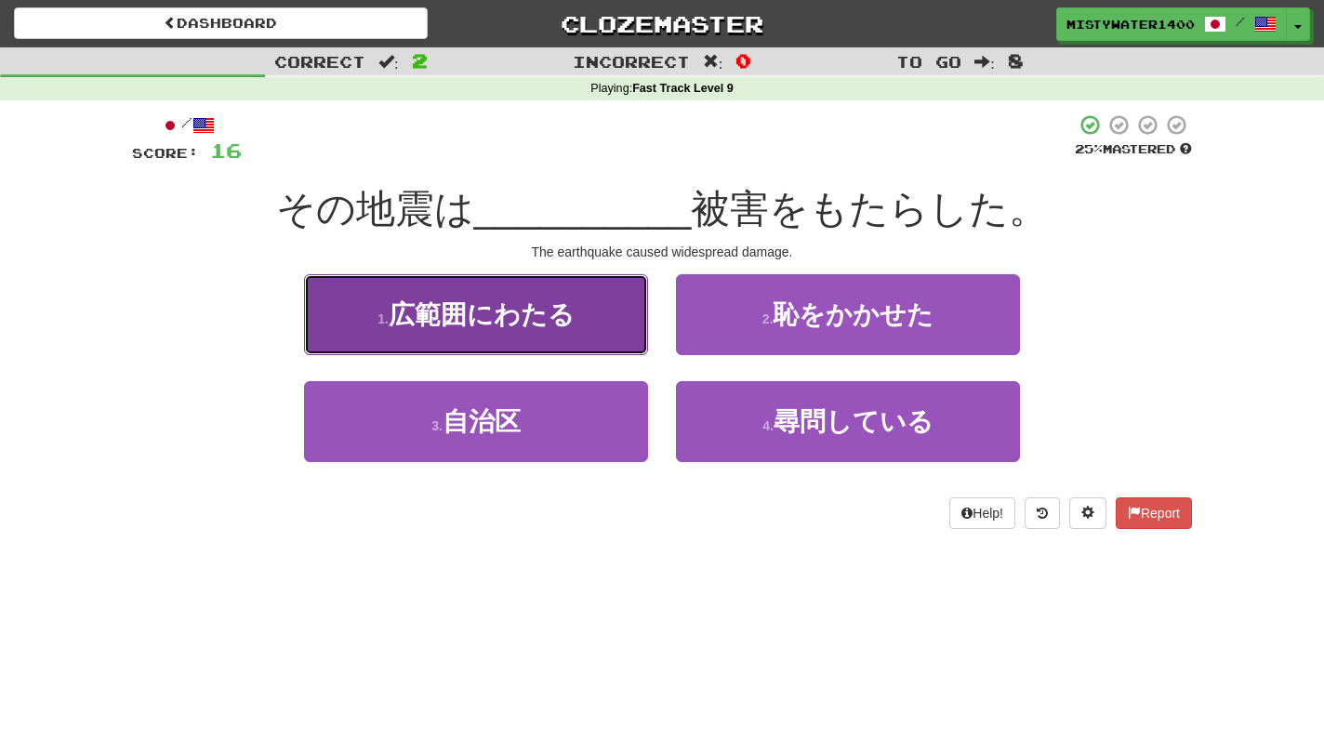
click at [595, 335] on button "1 . 広範囲にわたる" at bounding box center [476, 314] width 344 height 81
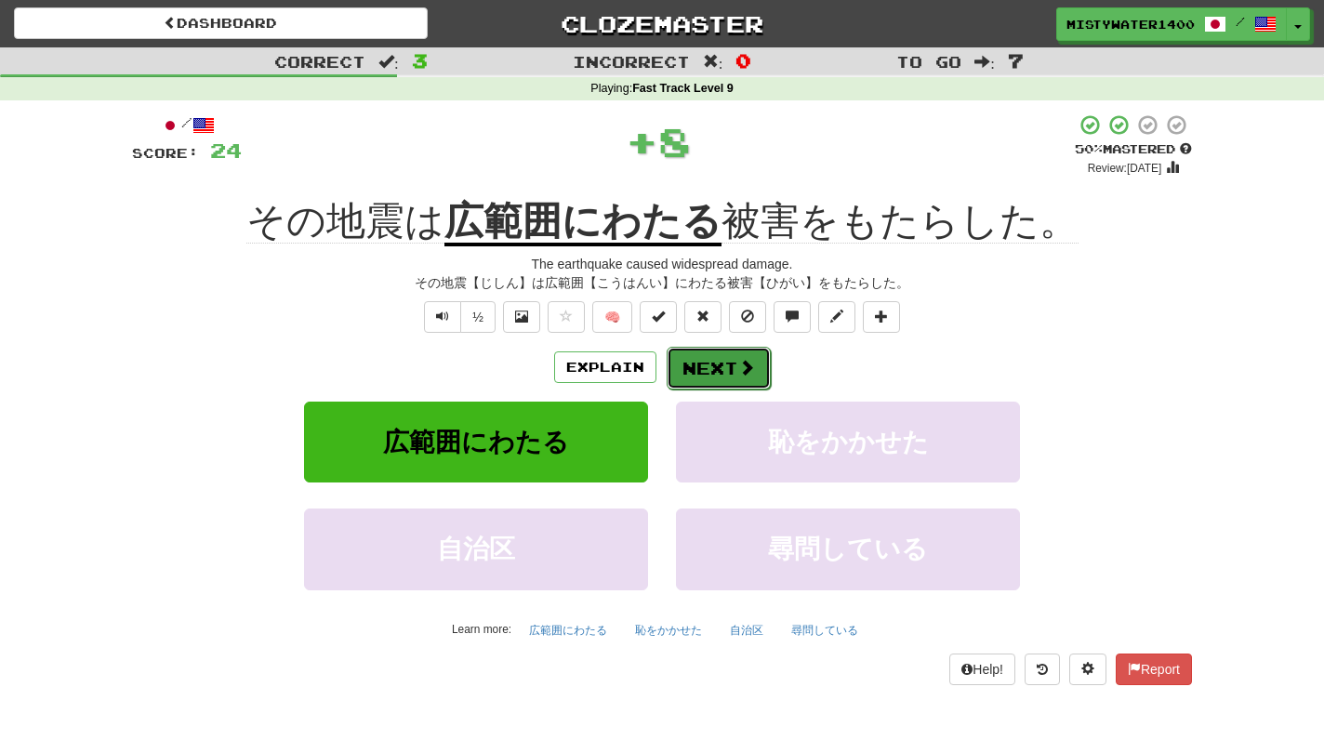
click at [735, 359] on button "Next" at bounding box center [718, 368] width 104 height 43
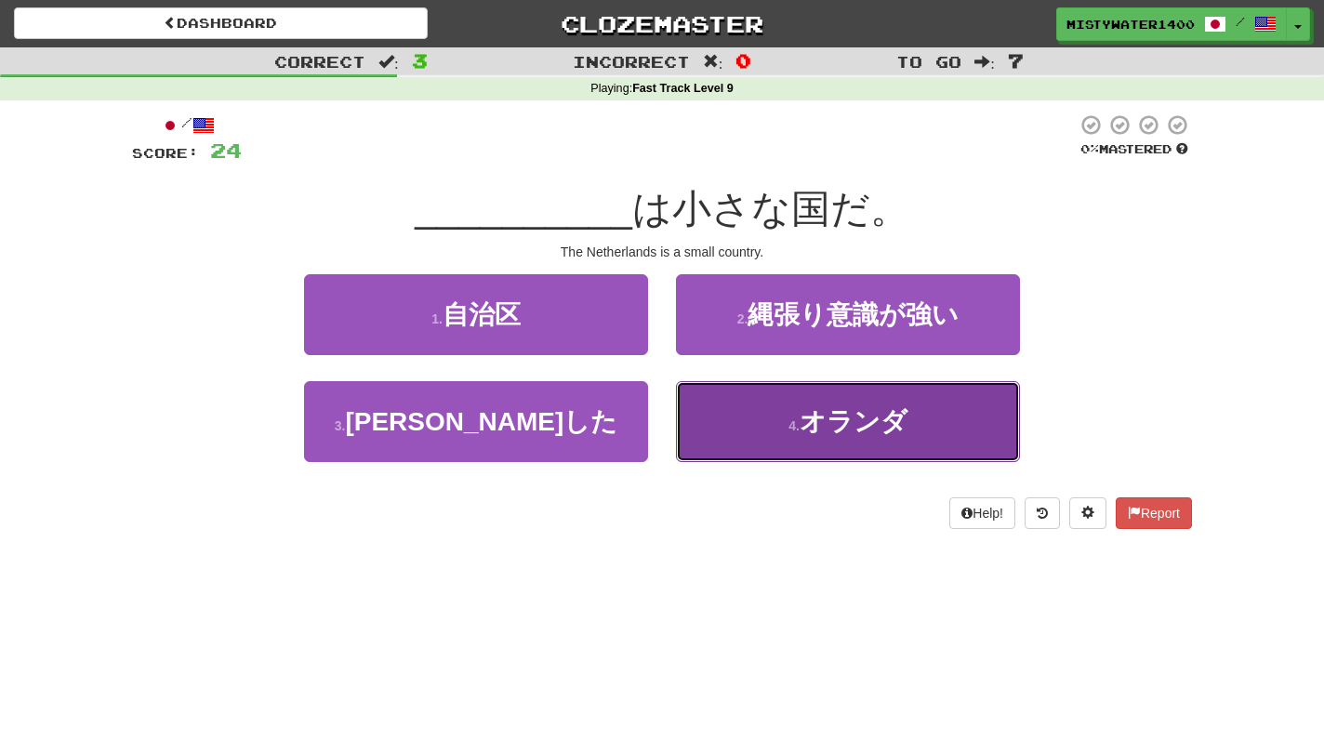
click at [735, 400] on button "4 . オランダ" at bounding box center [848, 421] width 344 height 81
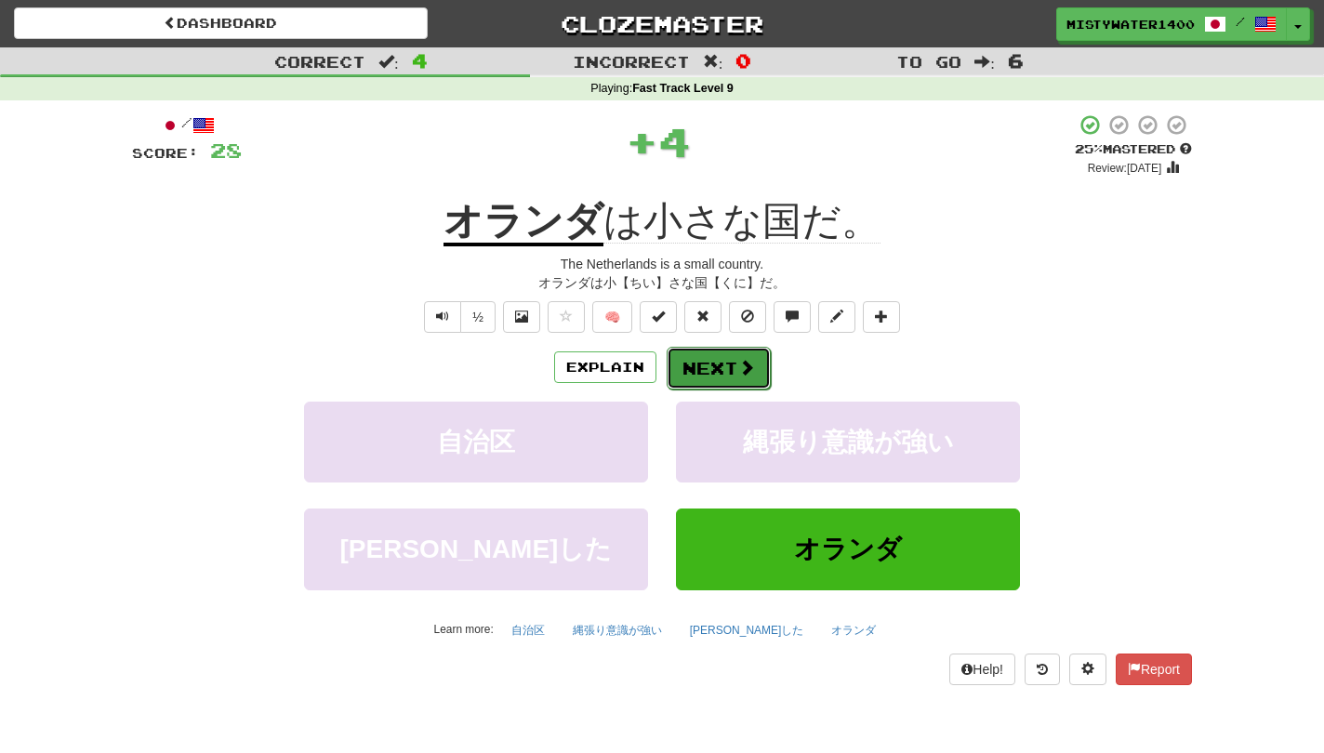
click at [746, 363] on span at bounding box center [746, 367] width 17 height 17
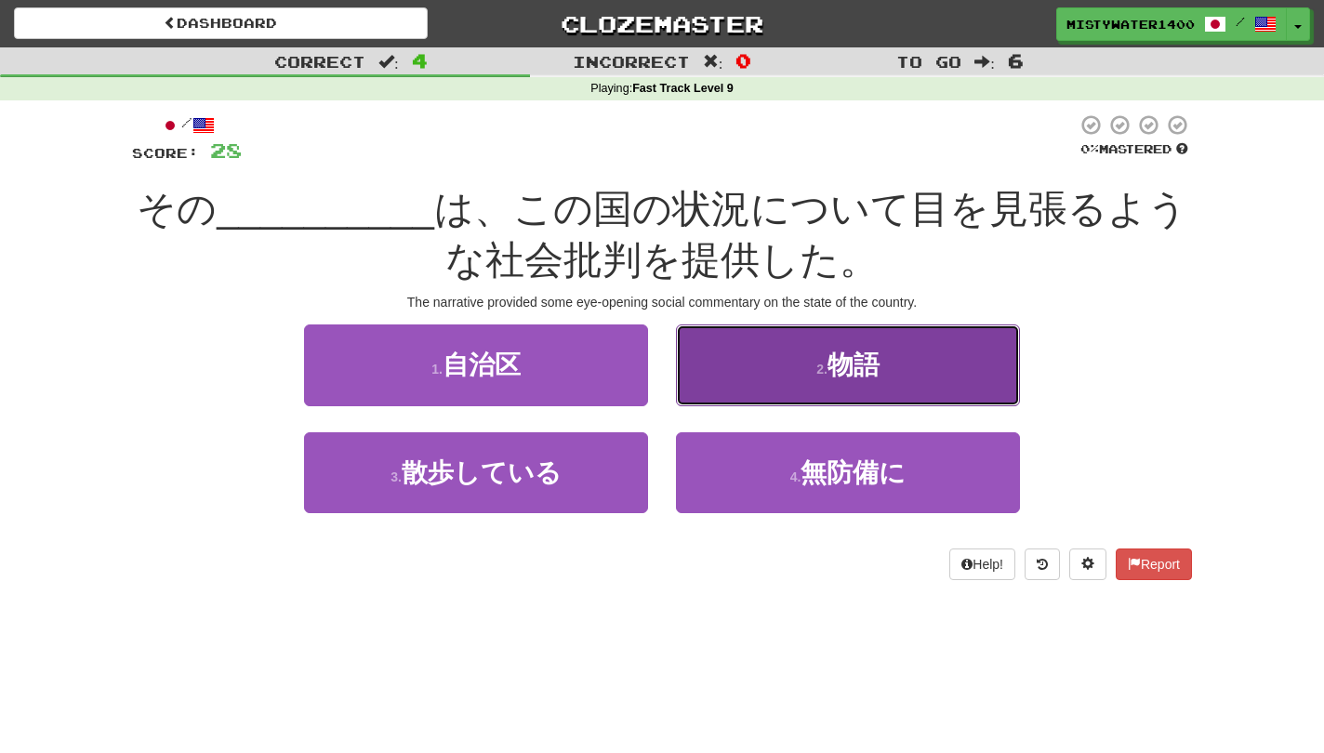
click at [729, 398] on button "2 . 物語" at bounding box center [848, 364] width 344 height 81
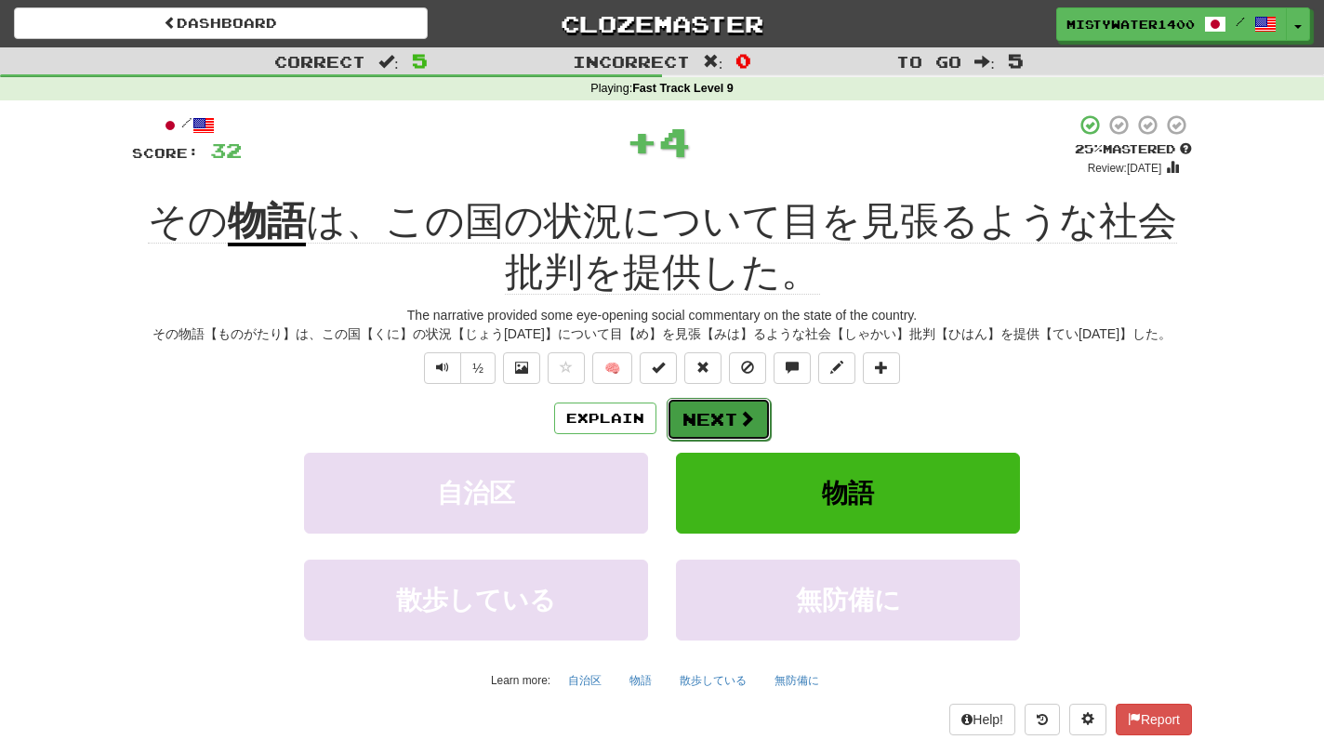
click at [704, 429] on button "Next" at bounding box center [718, 419] width 104 height 43
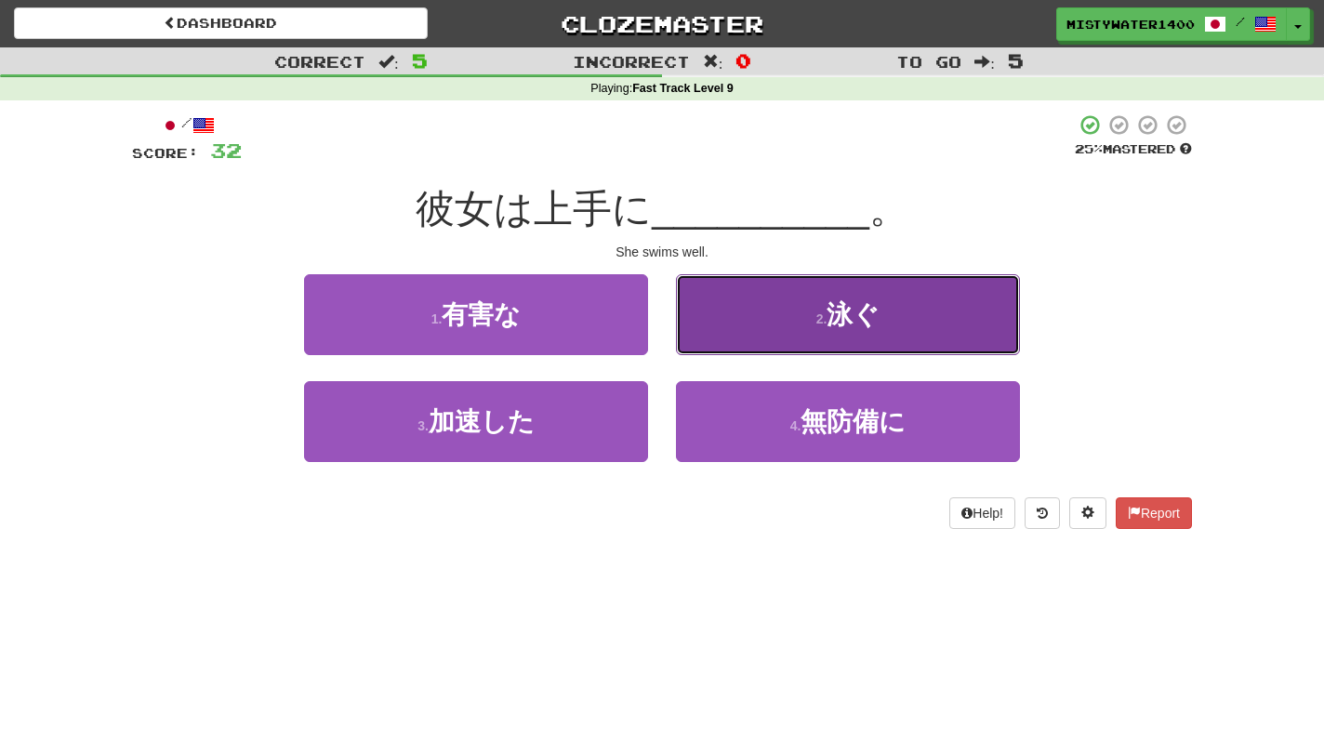
click at [715, 328] on button "2 . 泳ぐ" at bounding box center [848, 314] width 344 height 81
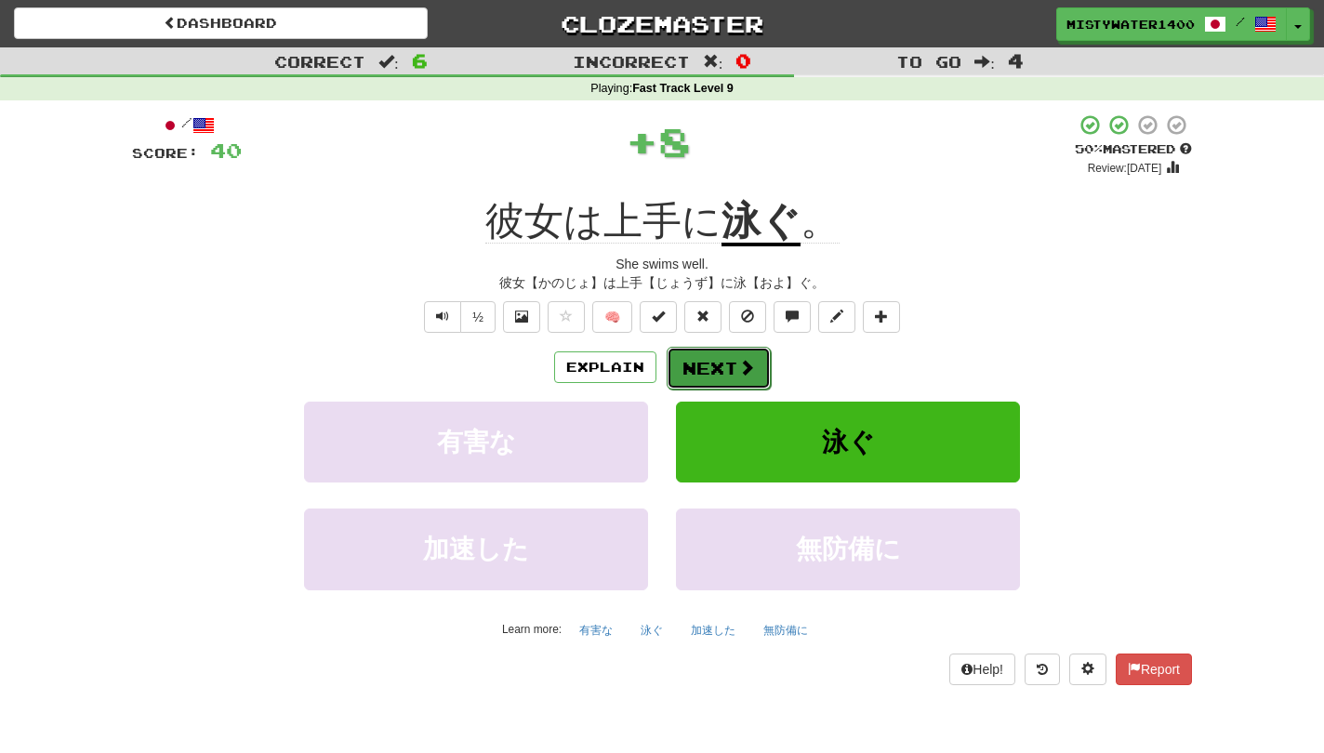
click at [715, 365] on button "Next" at bounding box center [718, 368] width 104 height 43
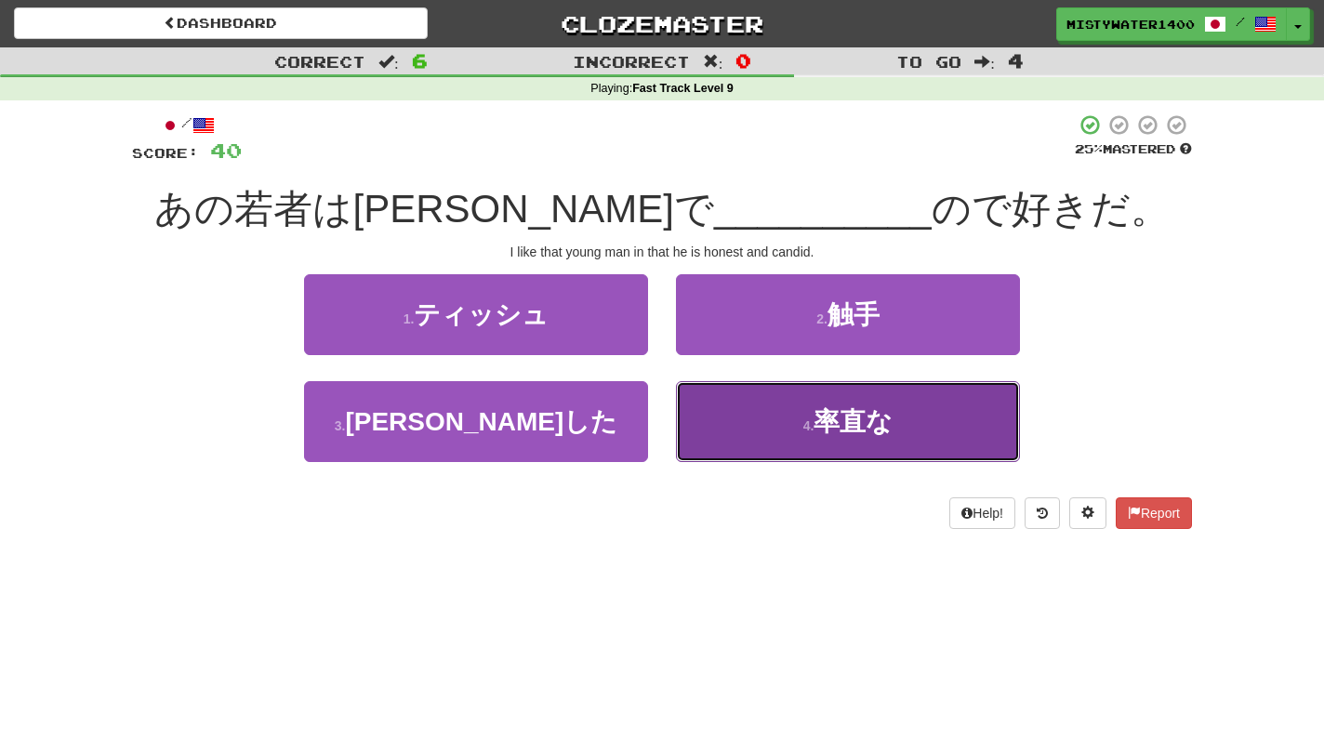
click at [770, 383] on button "4 . 率直な" at bounding box center [848, 421] width 344 height 81
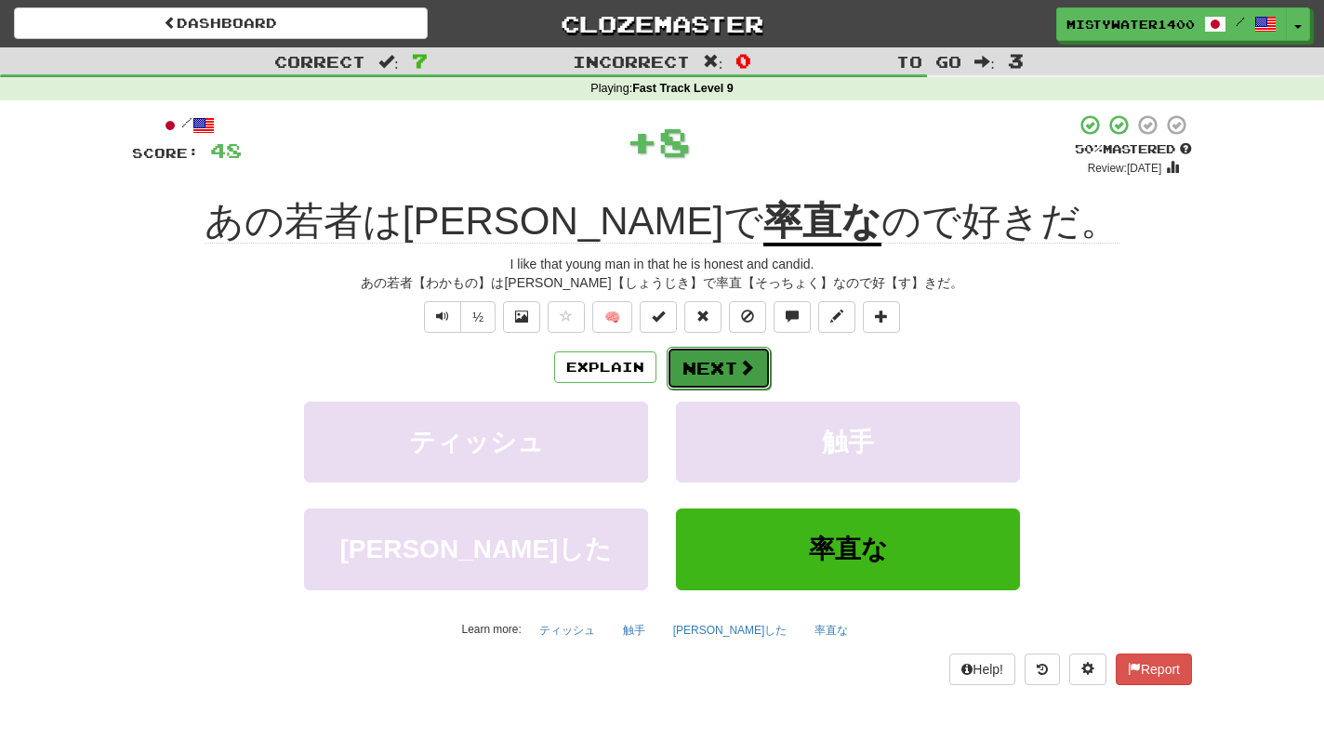
click at [747, 359] on button "Next" at bounding box center [718, 368] width 104 height 43
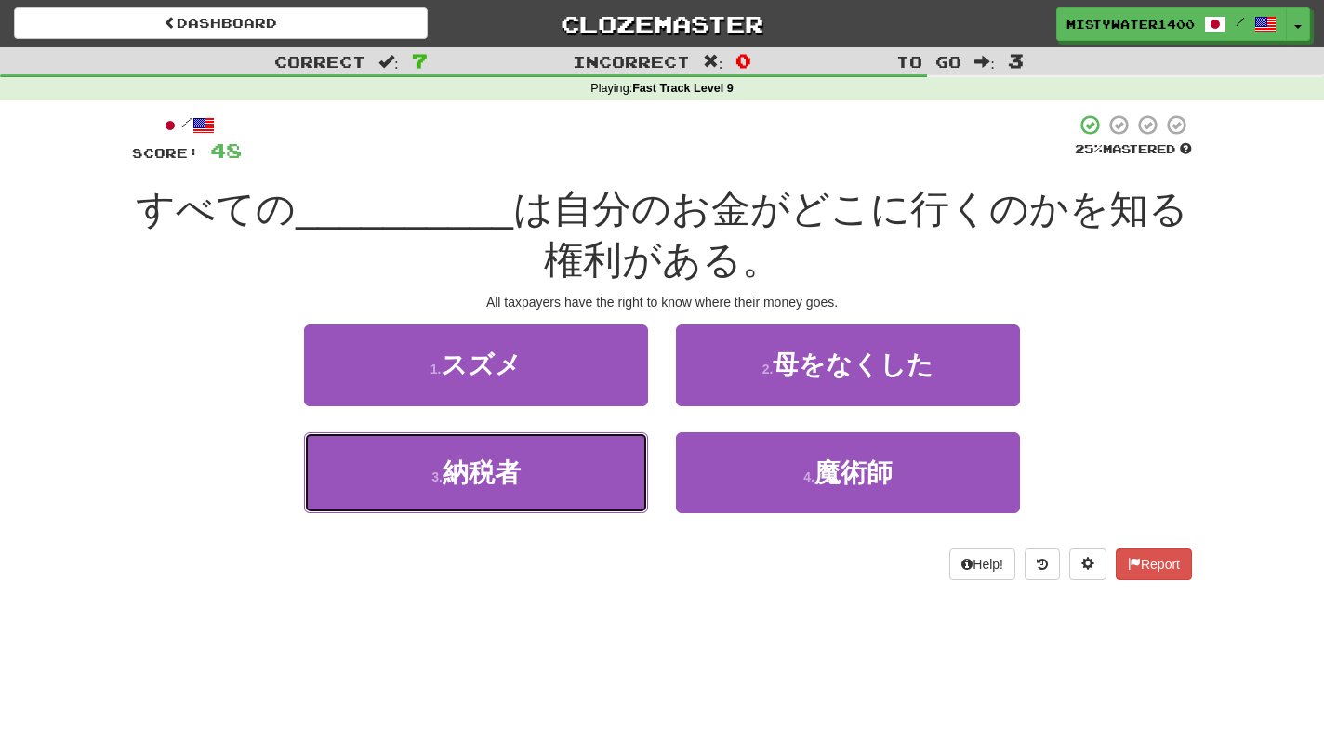
click at [571, 445] on button "3 . 納税者" at bounding box center [476, 472] width 344 height 81
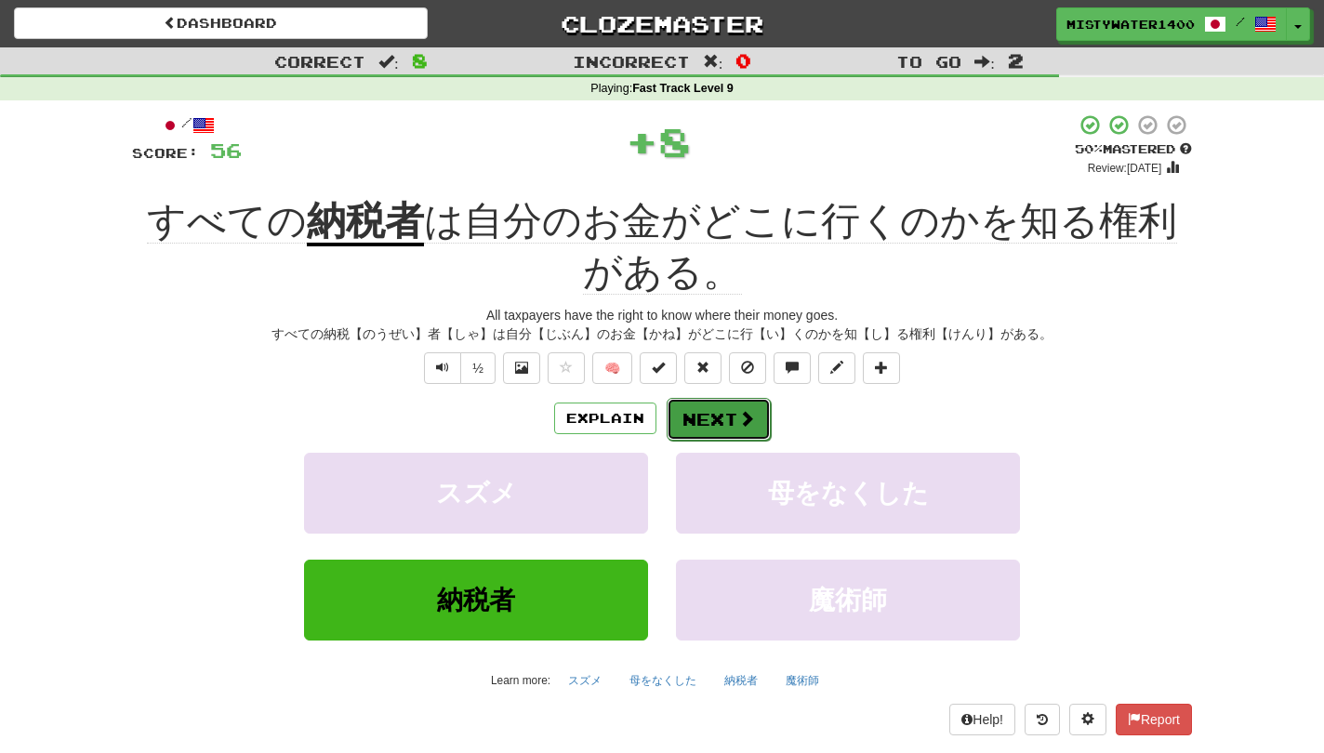
click at [709, 407] on button "Next" at bounding box center [718, 419] width 104 height 43
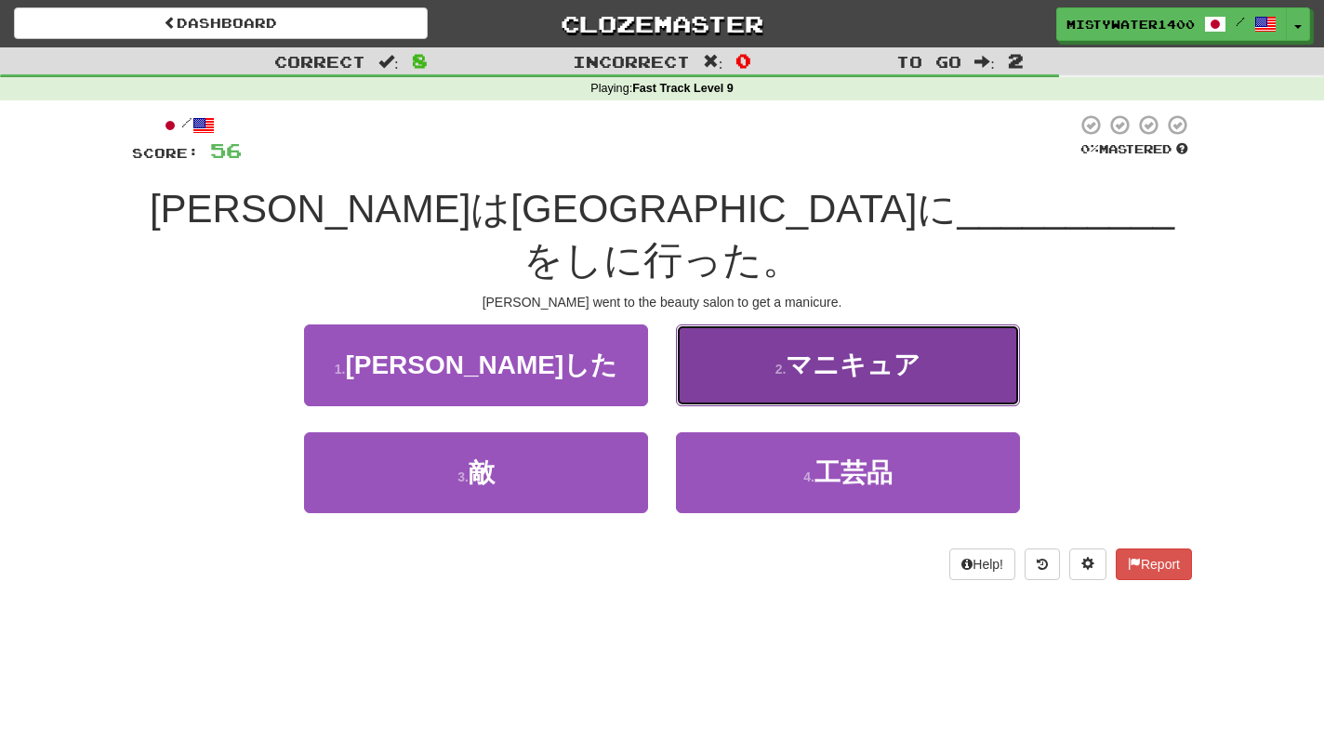
click at [749, 349] on button "2 . マニキュア" at bounding box center [848, 364] width 344 height 81
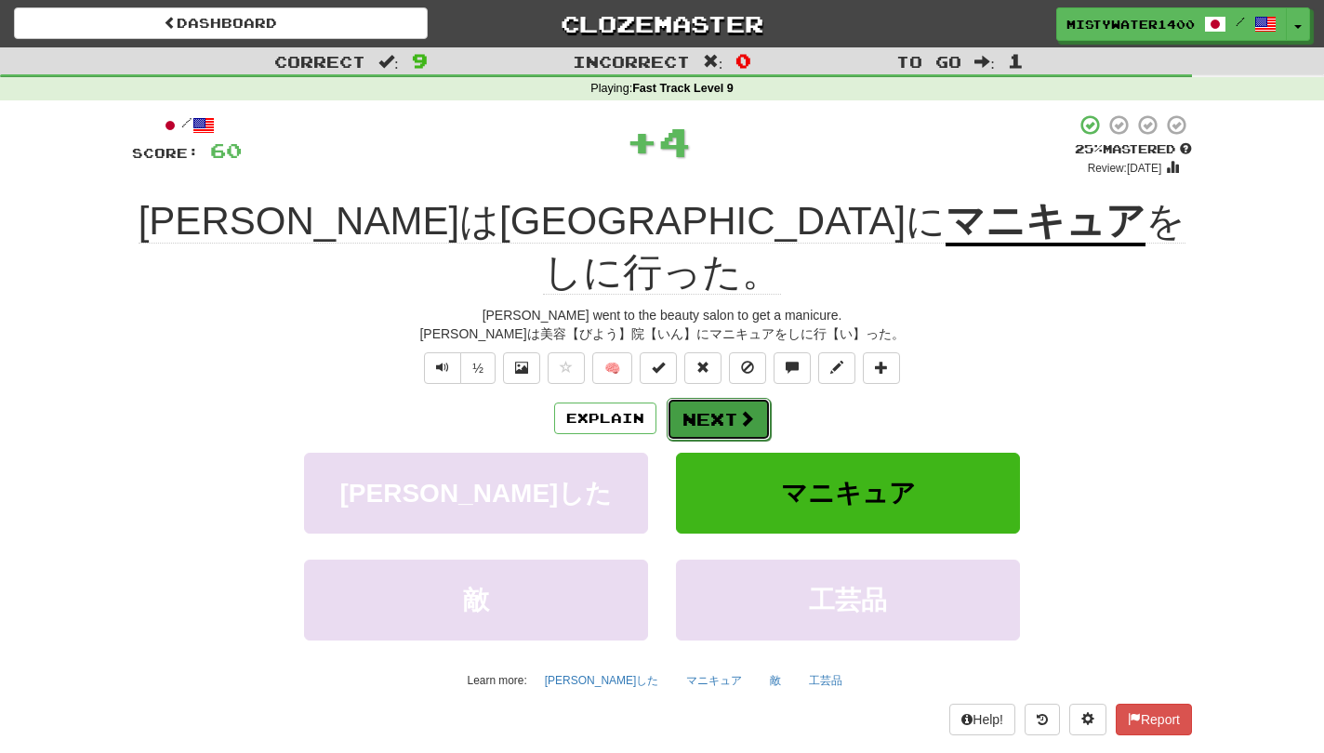
click at [675, 398] on button "Next" at bounding box center [718, 419] width 104 height 43
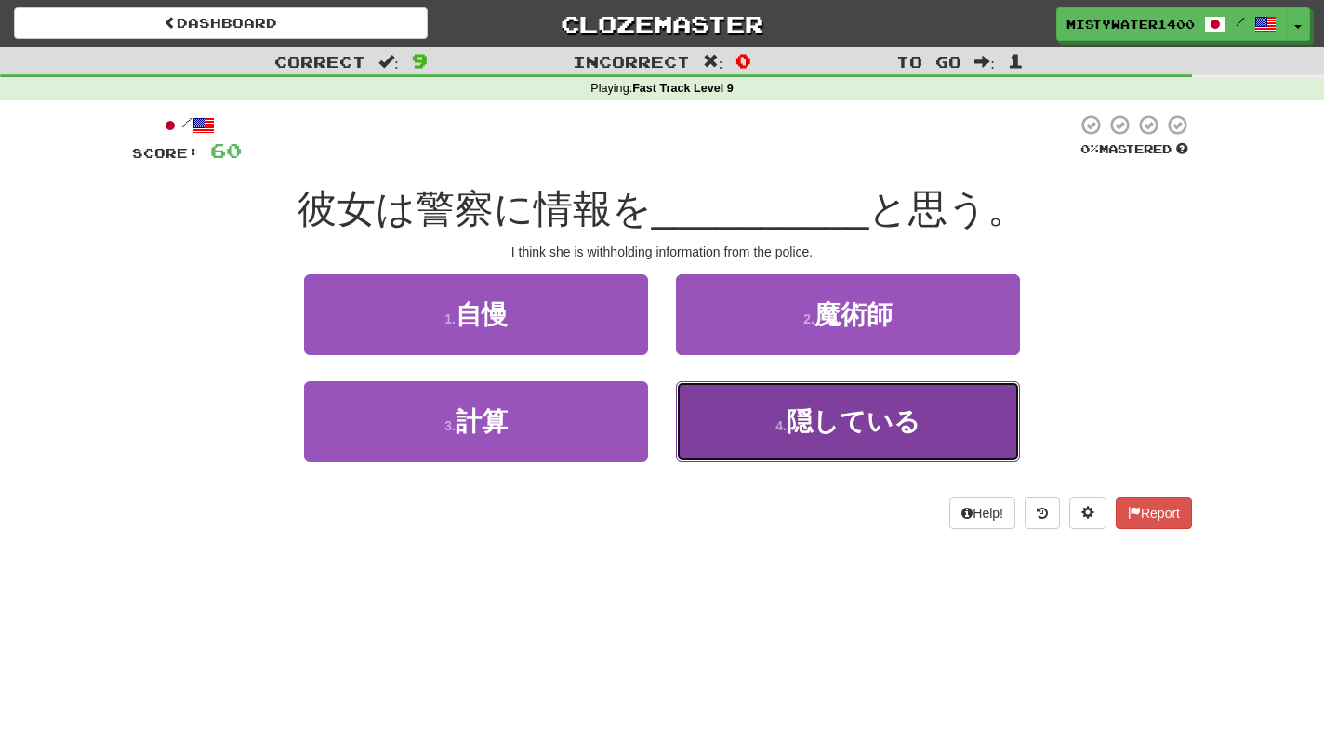
click at [732, 415] on button "4 . 隠している" at bounding box center [848, 421] width 344 height 81
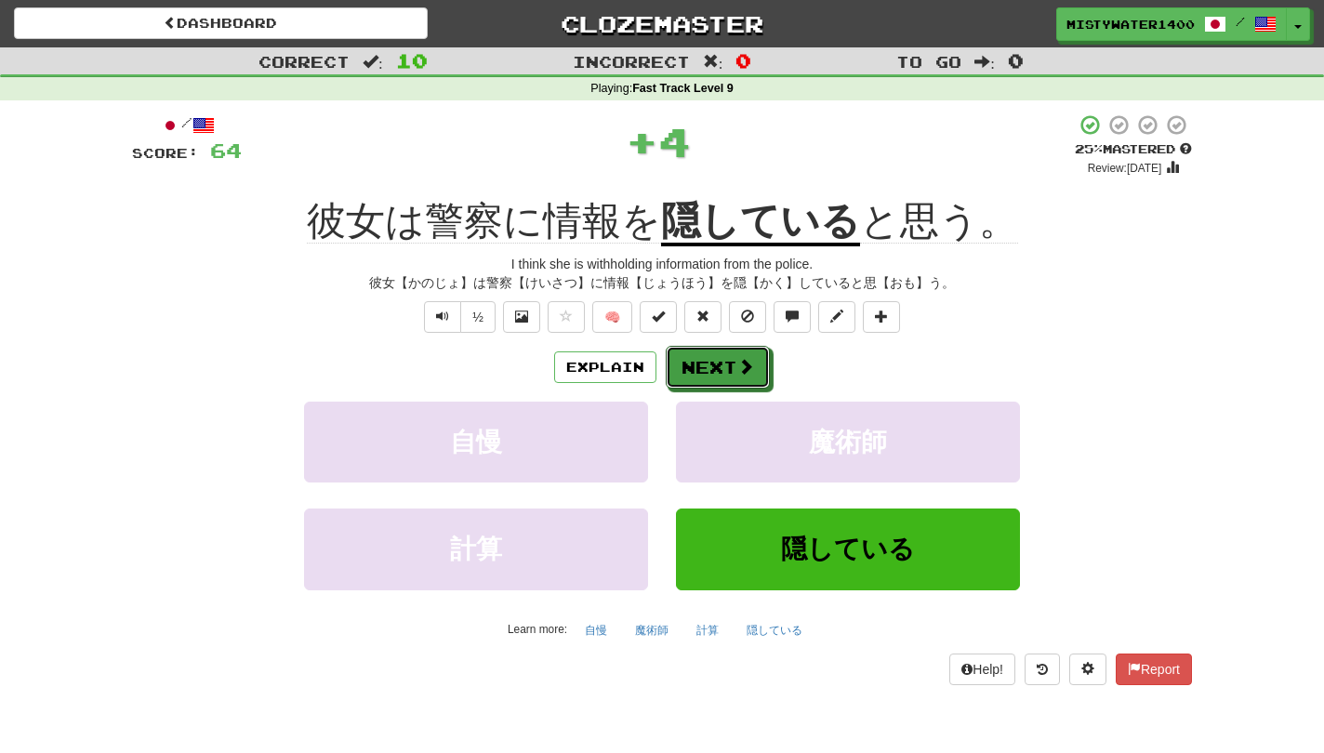
click at [707, 370] on button "Next" at bounding box center [718, 367] width 104 height 43
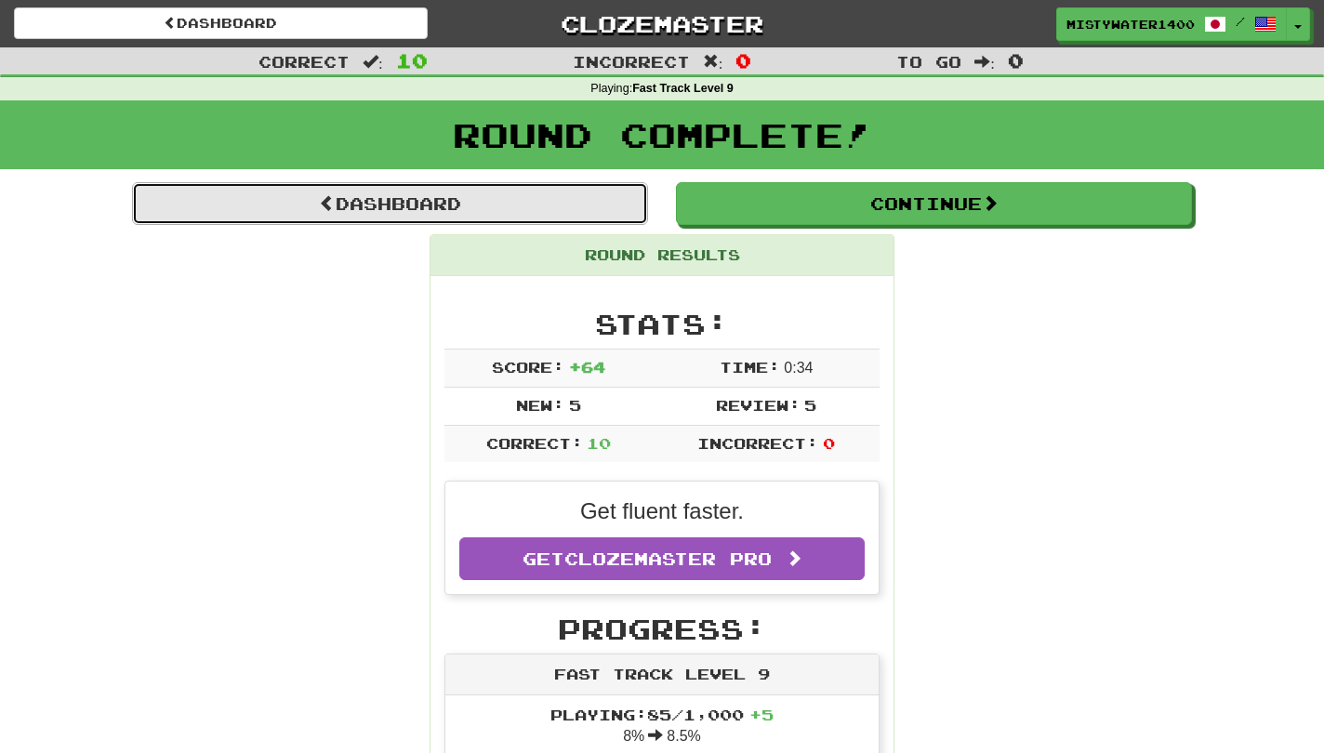
click at [601, 212] on link "Dashboard" at bounding box center [390, 203] width 516 height 43
